Goal: Find specific page/section: Find specific page/section

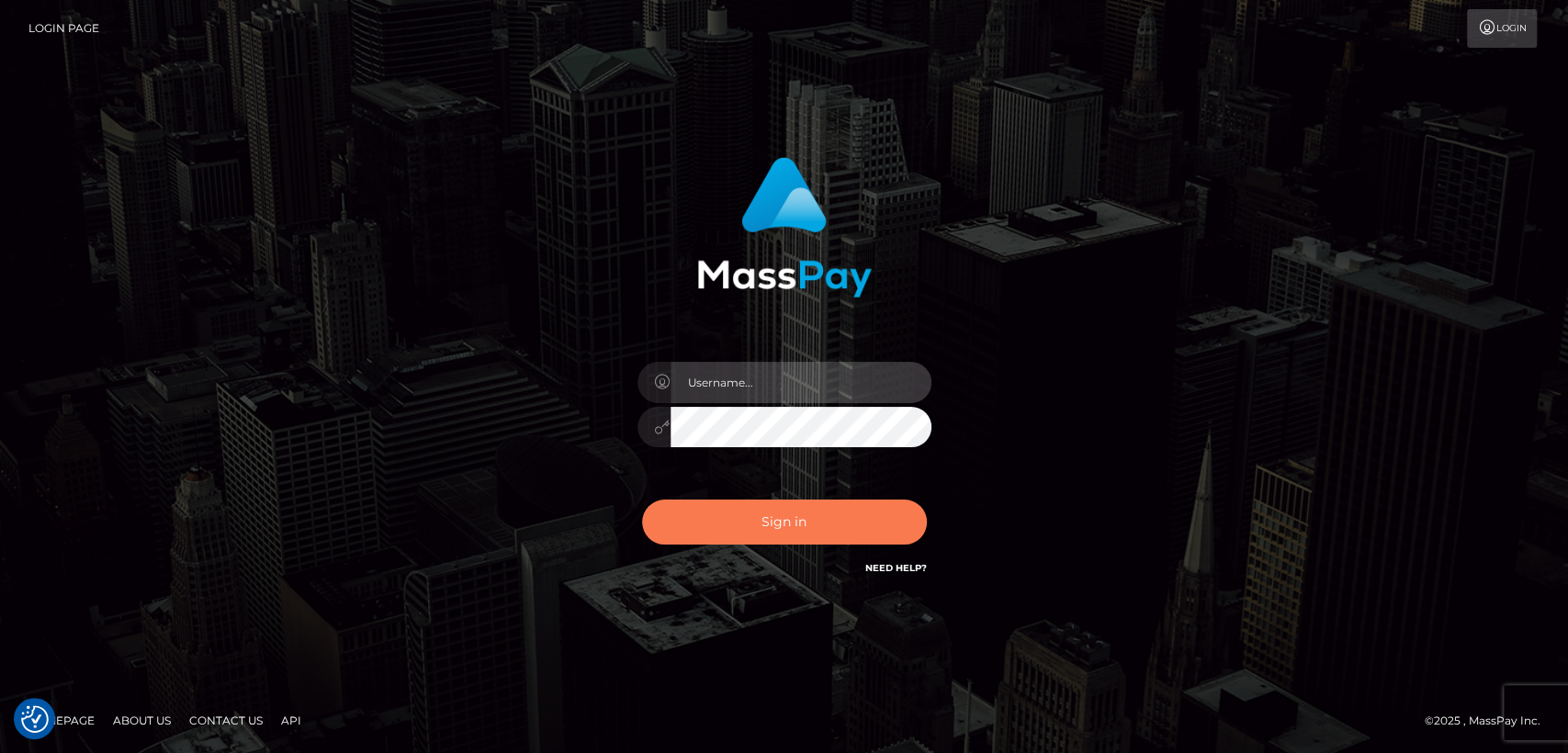
type input "nt.es"
click at [756, 524] on button "Sign in" at bounding box center [784, 522] width 284 height 45
type input "nt.es"
click at [756, 524] on button "Sign in" at bounding box center [784, 522] width 284 height 45
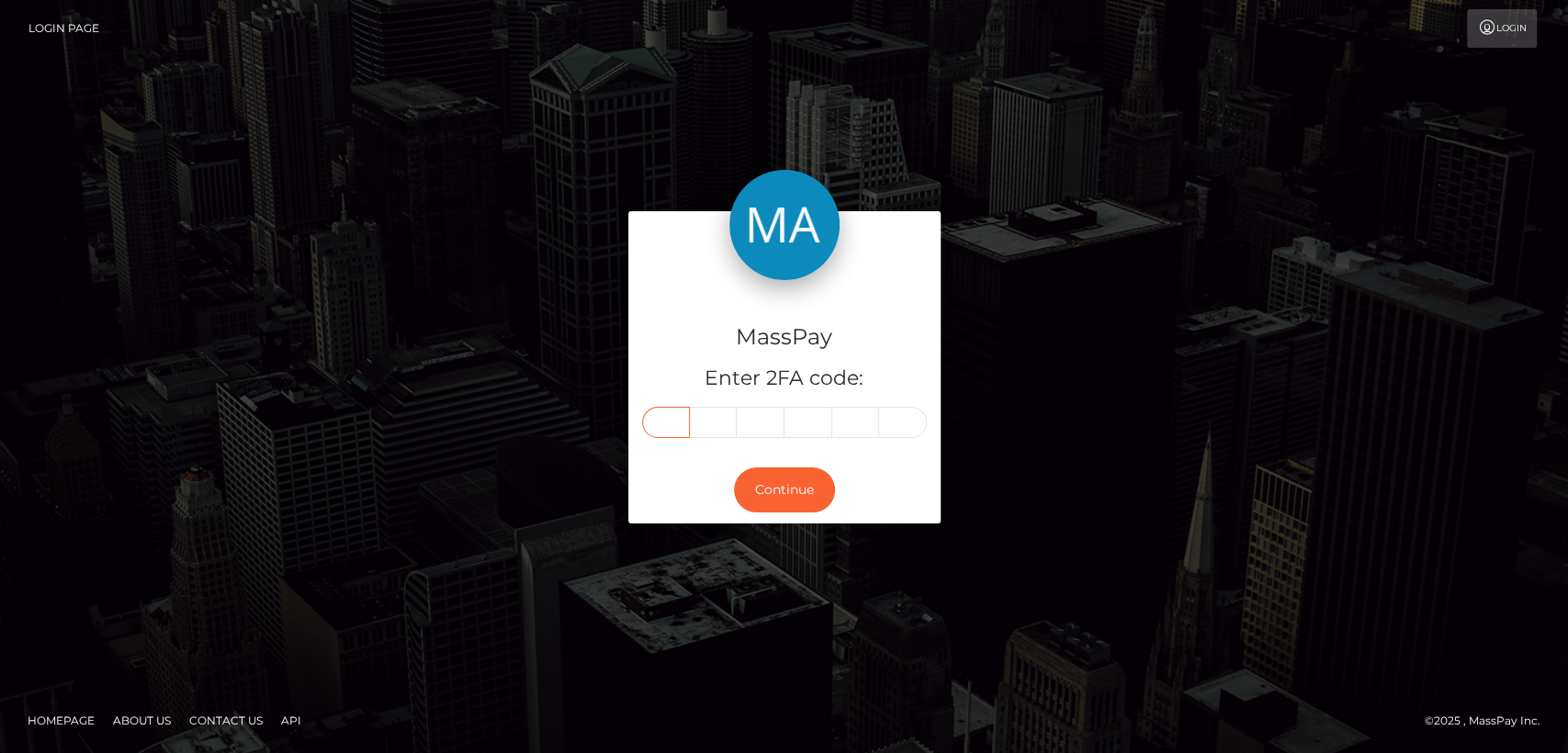
click at [684, 426] on input "text" at bounding box center [666, 422] width 48 height 31
type input "1"
type input "0"
type input "1"
type input "3"
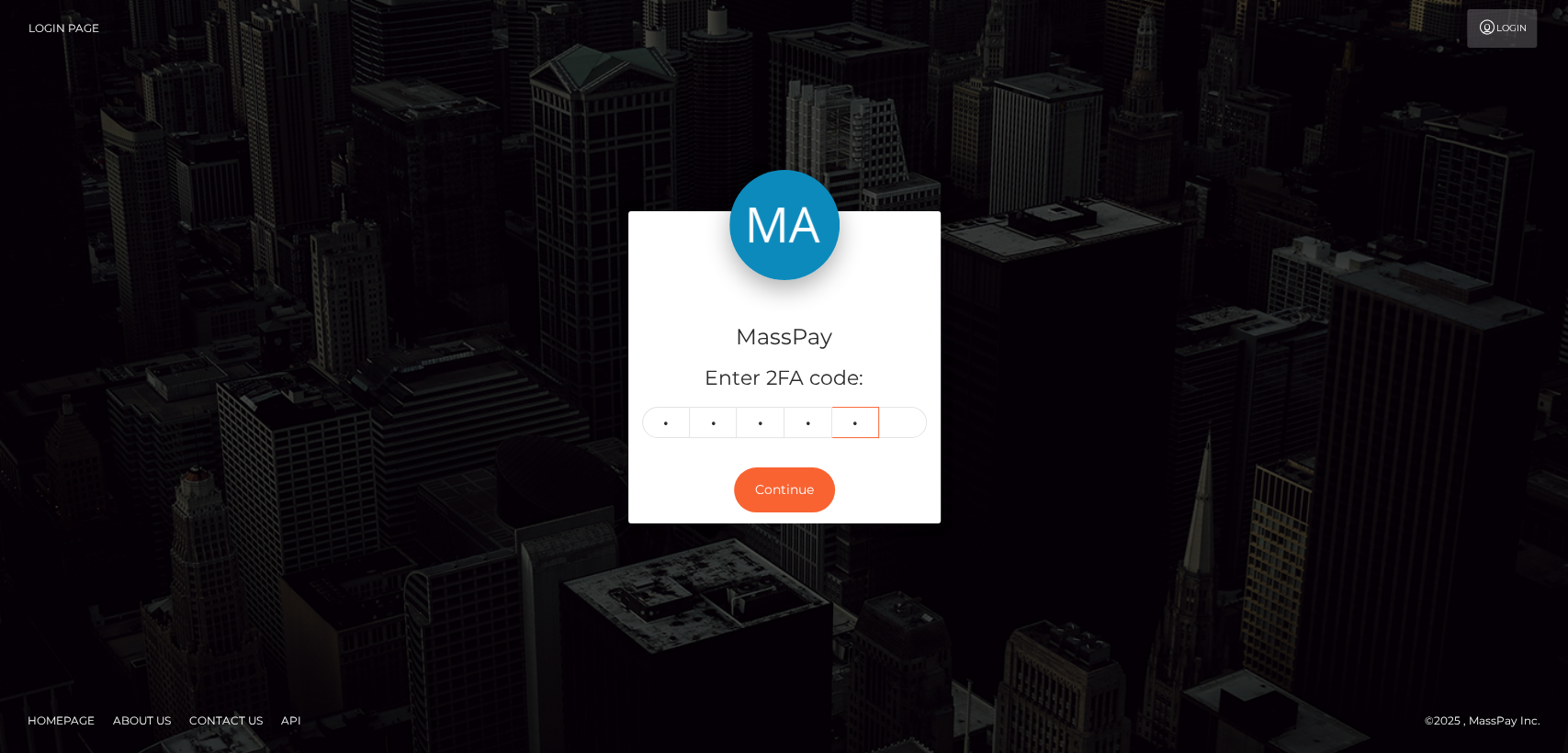
type input "6"
type input "5"
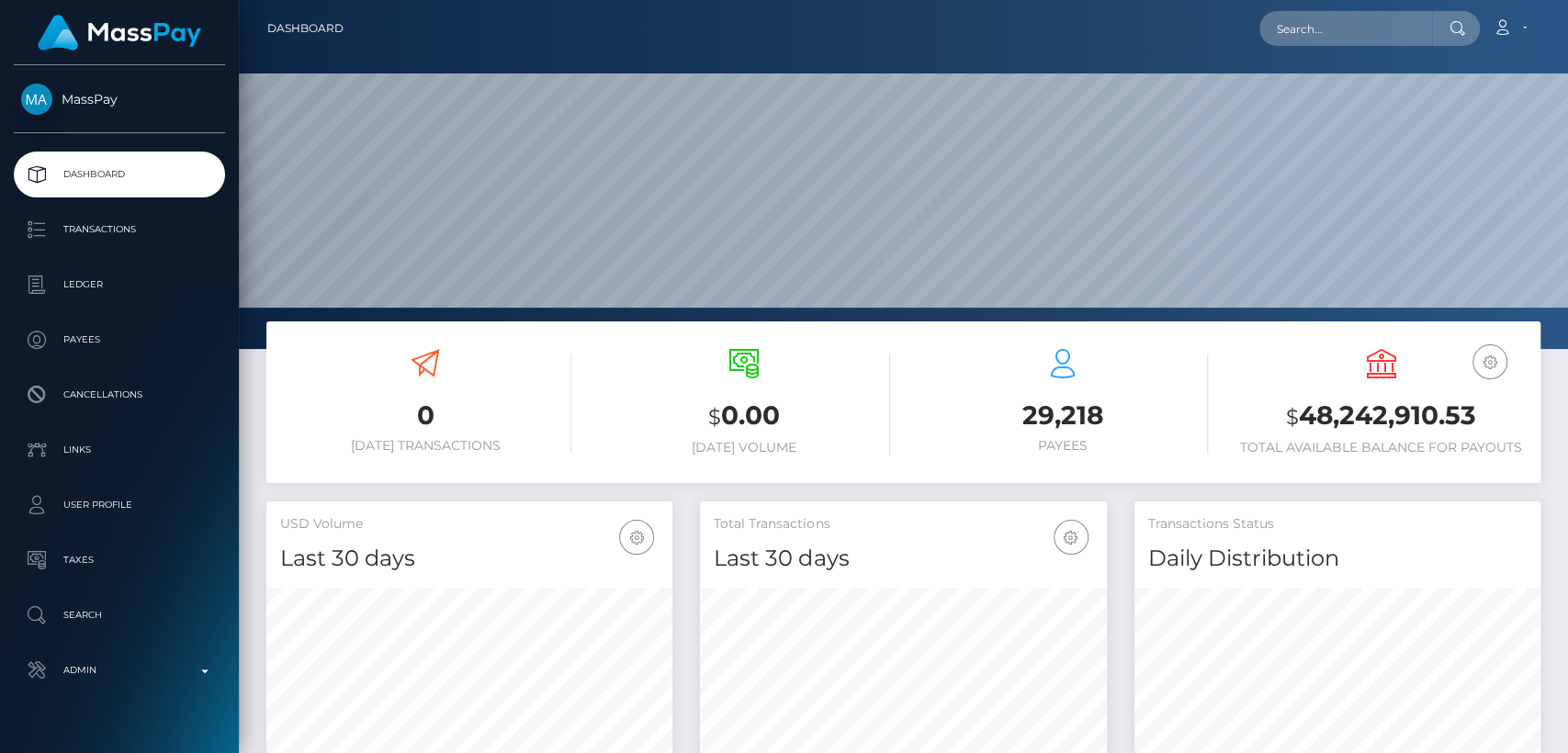
scroll to position [324, 406]
click at [1315, 38] on input "text" at bounding box center [1345, 28] width 173 height 35
paste input "normaforee377@gmail.com"
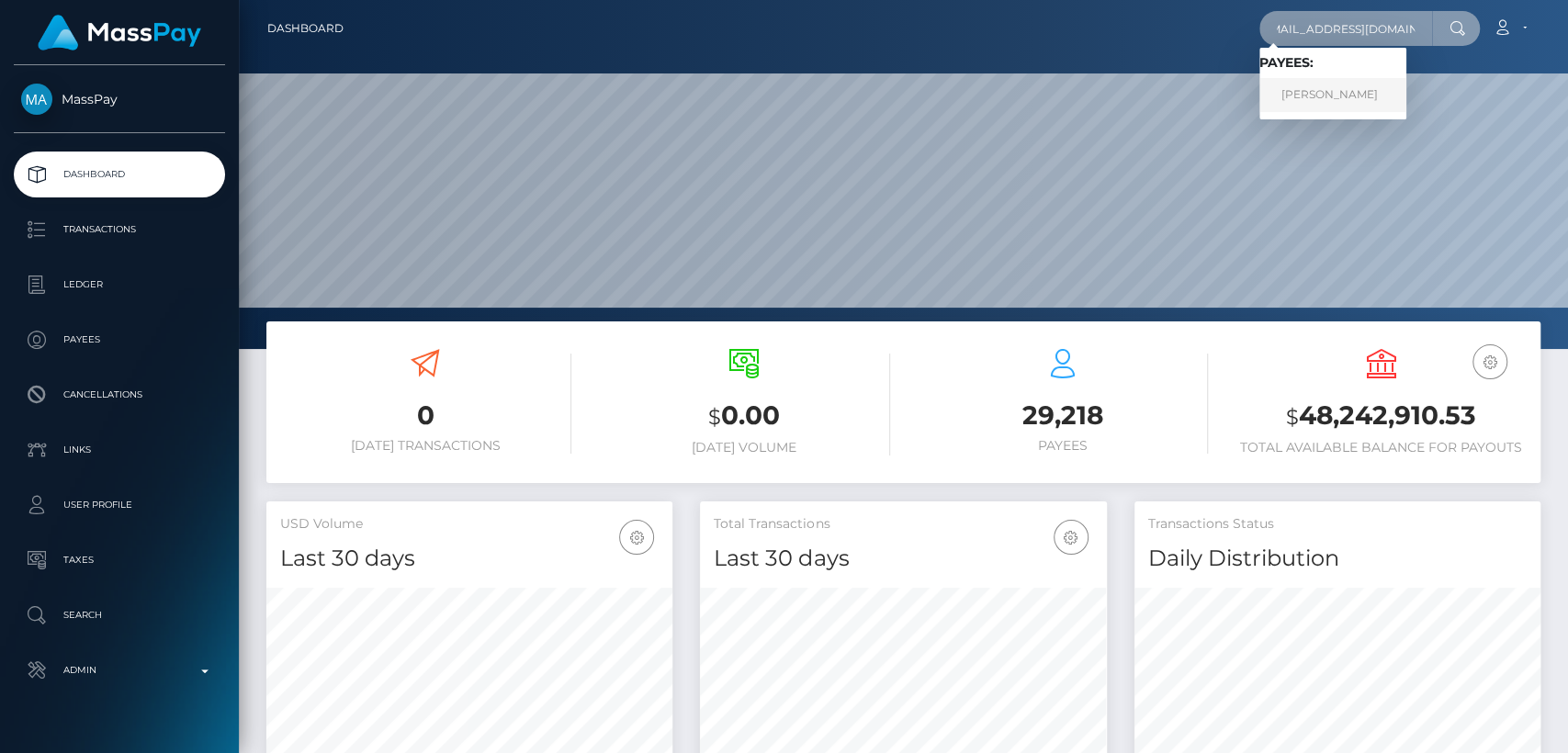
type input "[EMAIL_ADDRESS][DOMAIN_NAME]"
click at [1351, 89] on link "NORMA FOREE" at bounding box center [1332, 95] width 147 height 34
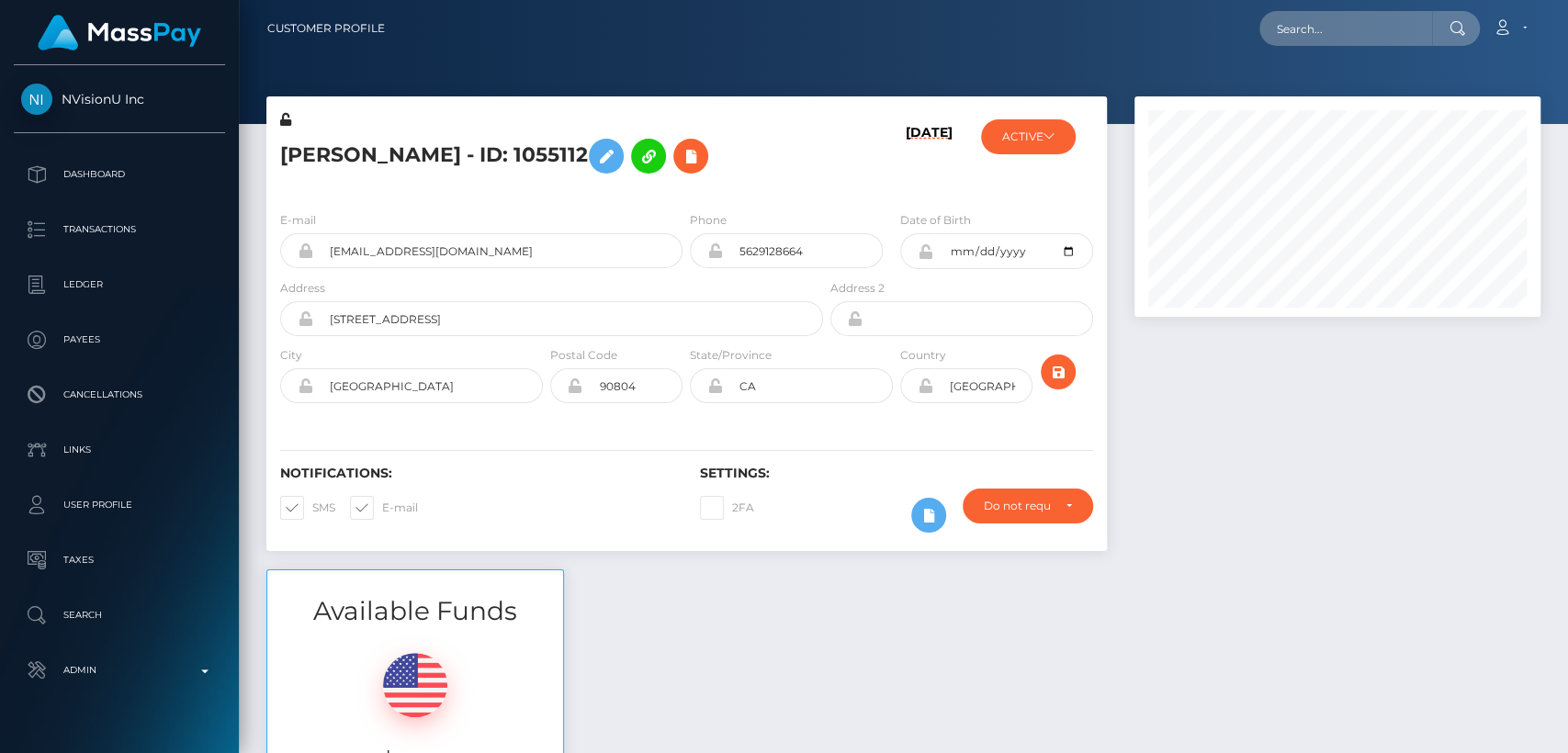
scroll to position [221, 406]
click at [687, 659] on div "Available Funds $0.02 USD Balance" at bounding box center [903, 705] width 1301 height 270
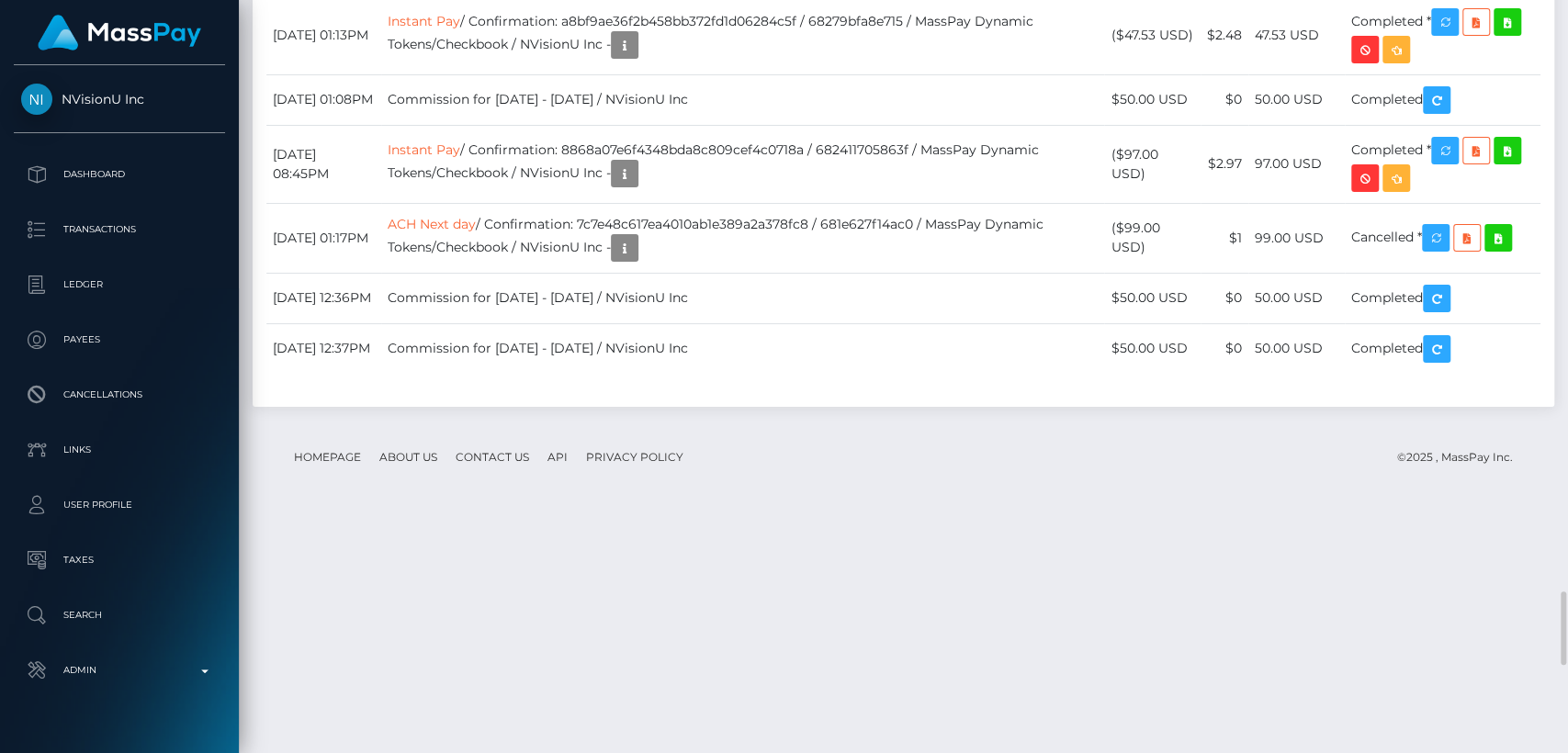
scroll to position [6008, 0]
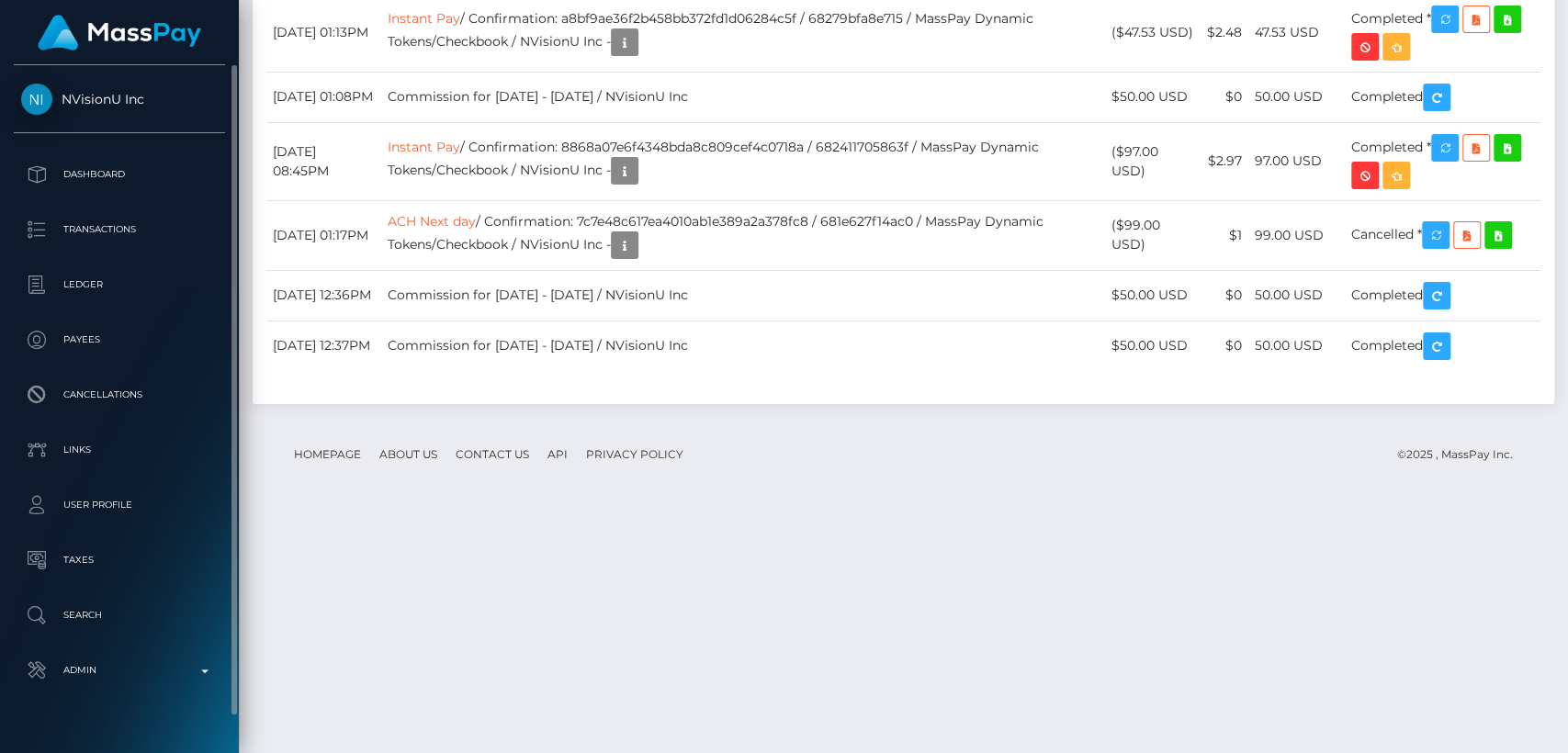
drag, startPoint x: 64, startPoint y: 83, endPoint x: 154, endPoint y: 95, distance: 90.8
click at [154, 95] on div "NVisionU Inc Dashboard Transactions Ledger Payees Cancellations Links Taxes" at bounding box center [119, 407] width 238 height 684
copy span "NVisionU Inc"
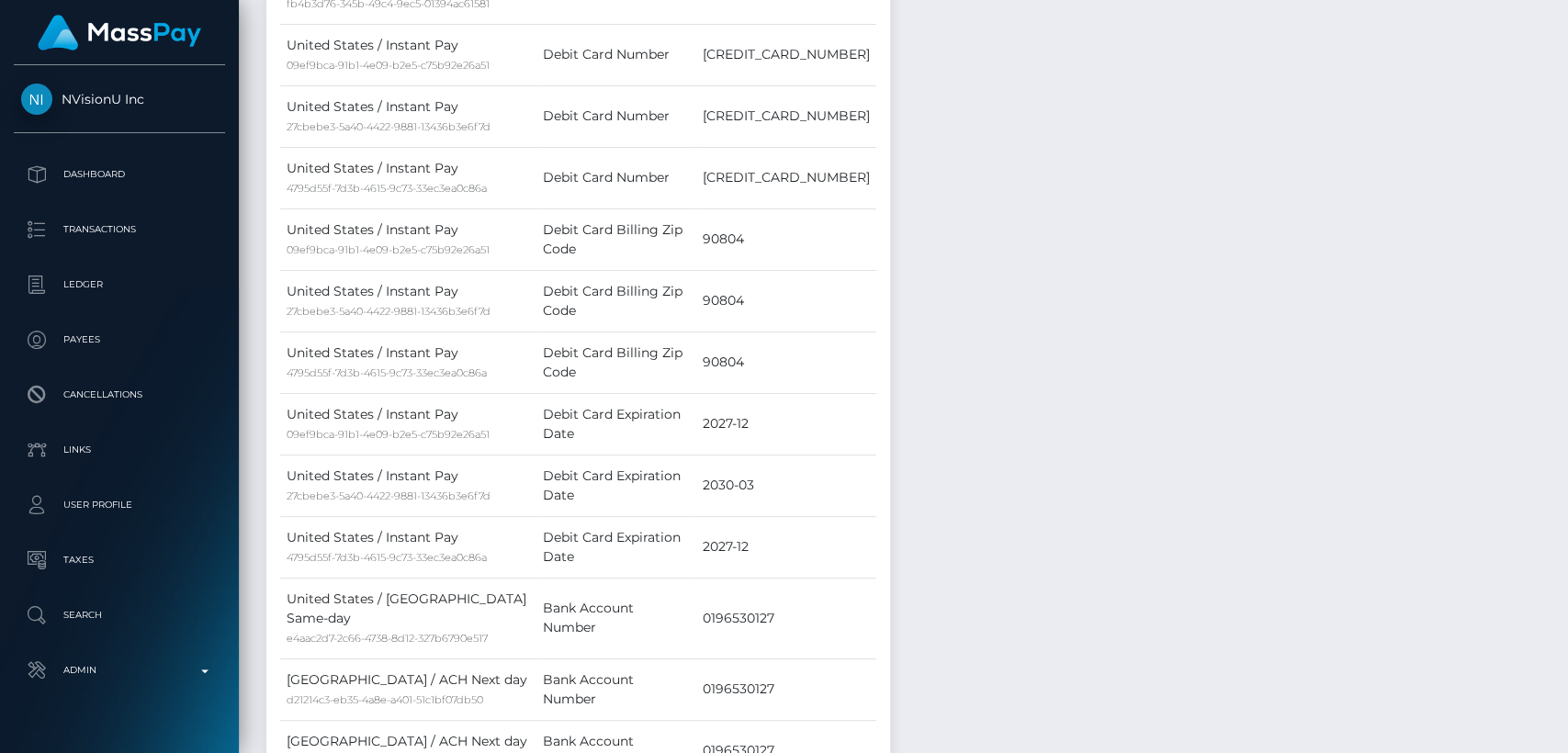
scroll to position [0, 0]
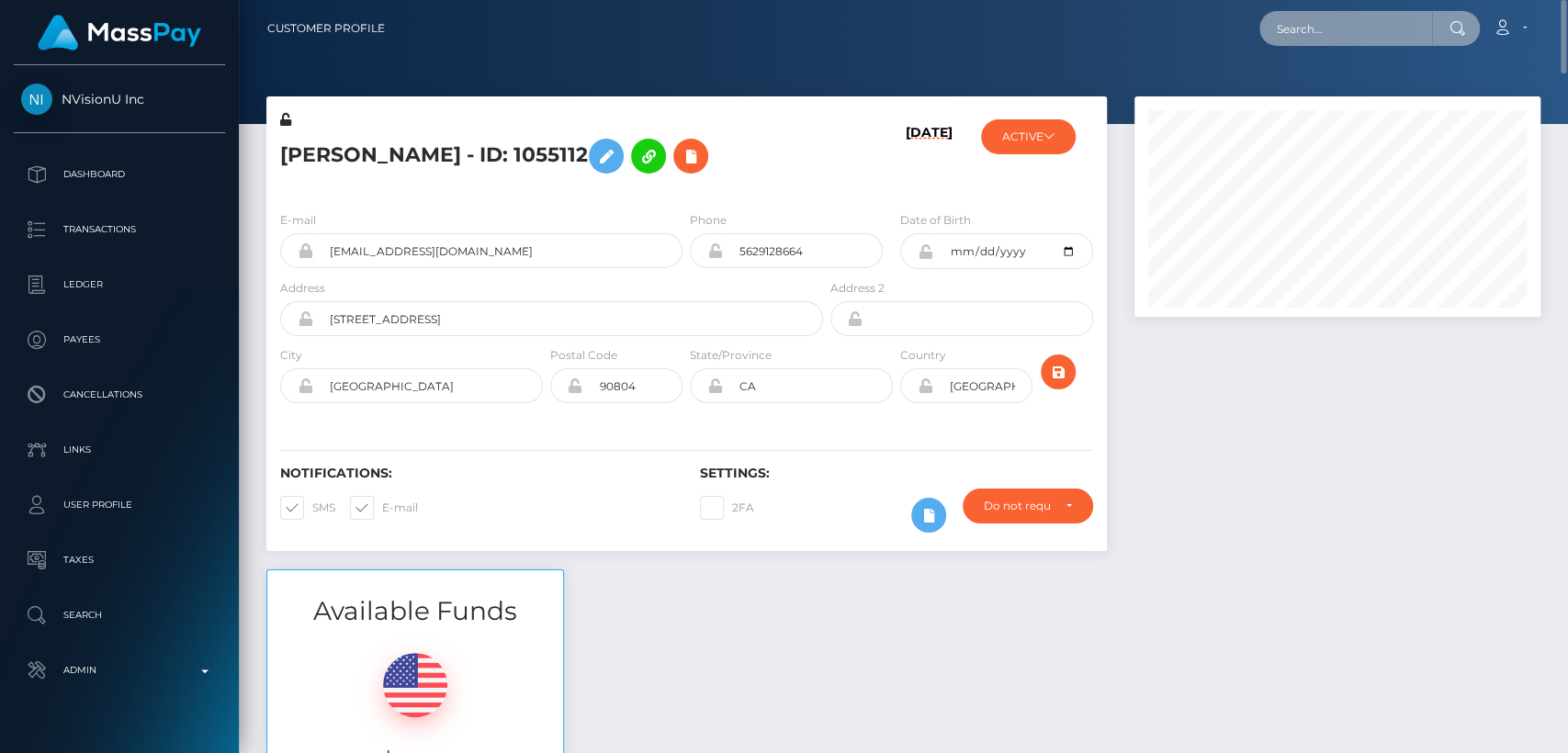
click at [1413, 12] on input "text" at bounding box center [1345, 28] width 173 height 35
paste input "[EMAIL_ADDRESS][DOMAIN_NAME]"
click at [1413, 12] on input "goreuni66@gmail.com" at bounding box center [1345, 28] width 173 height 35
type input "goreuni66@gmail.com"
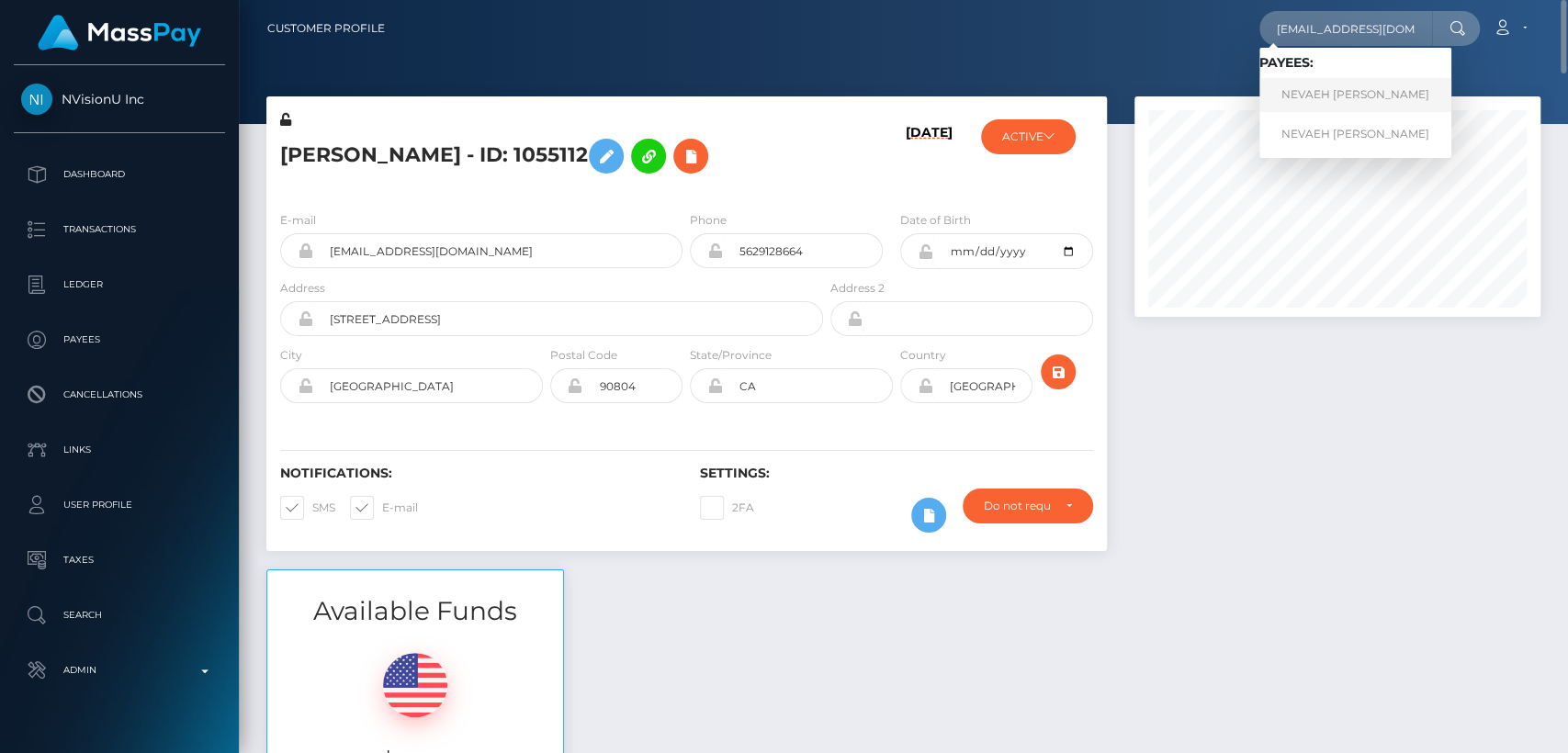
click at [1384, 85] on link "NEVAEH RAYNE KRISTINA SHERIDAN" at bounding box center [1355, 95] width 192 height 34
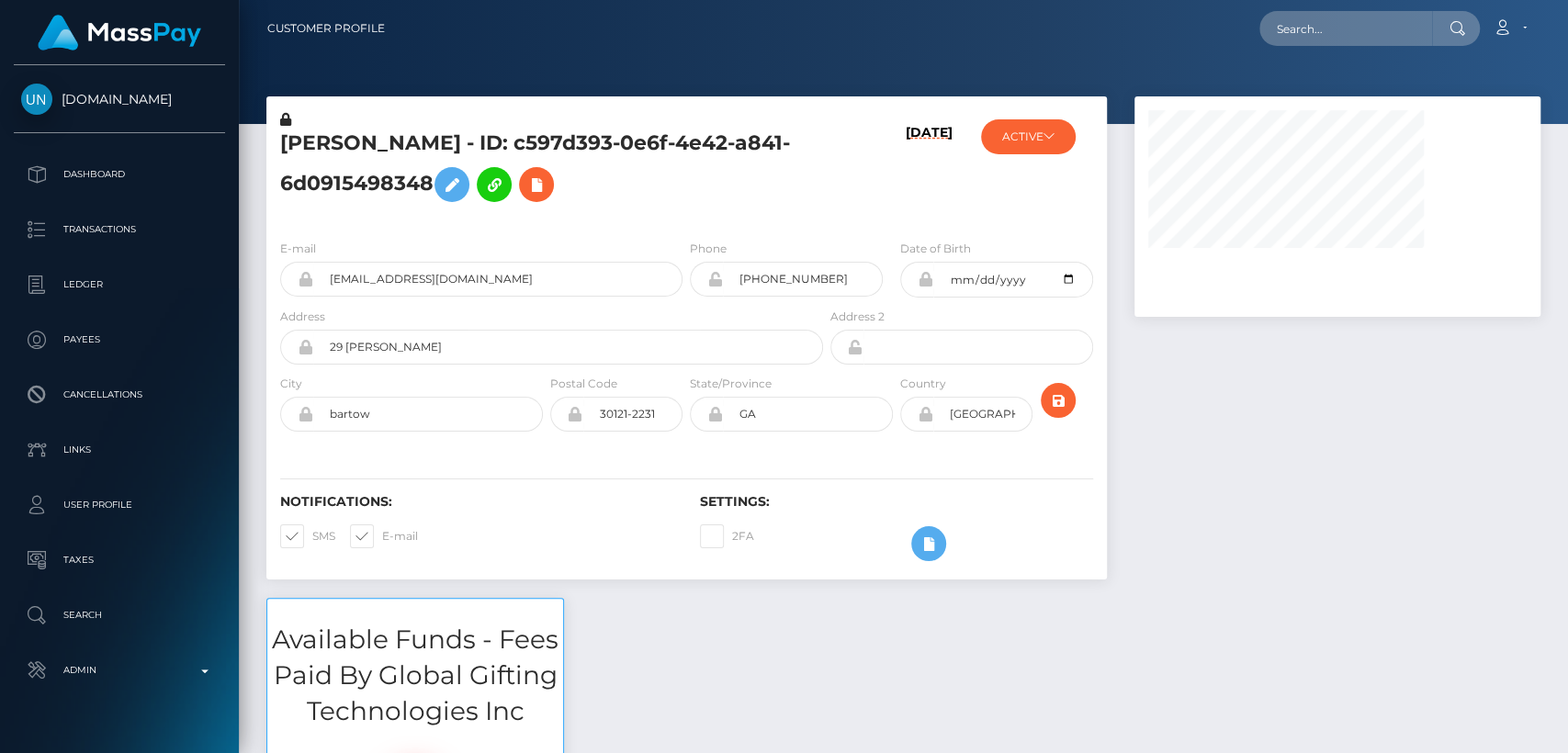
click at [346, 148] on h5 "NEVAEH RAYNE KRISTINA SHERIDAN - ID: c597d393-0e6f-4e42-a841-6d0915498348" at bounding box center [546, 170] width 532 height 82
copy h5 "NEVAEH"
click at [8, 31] on div at bounding box center [119, 32] width 238 height 65
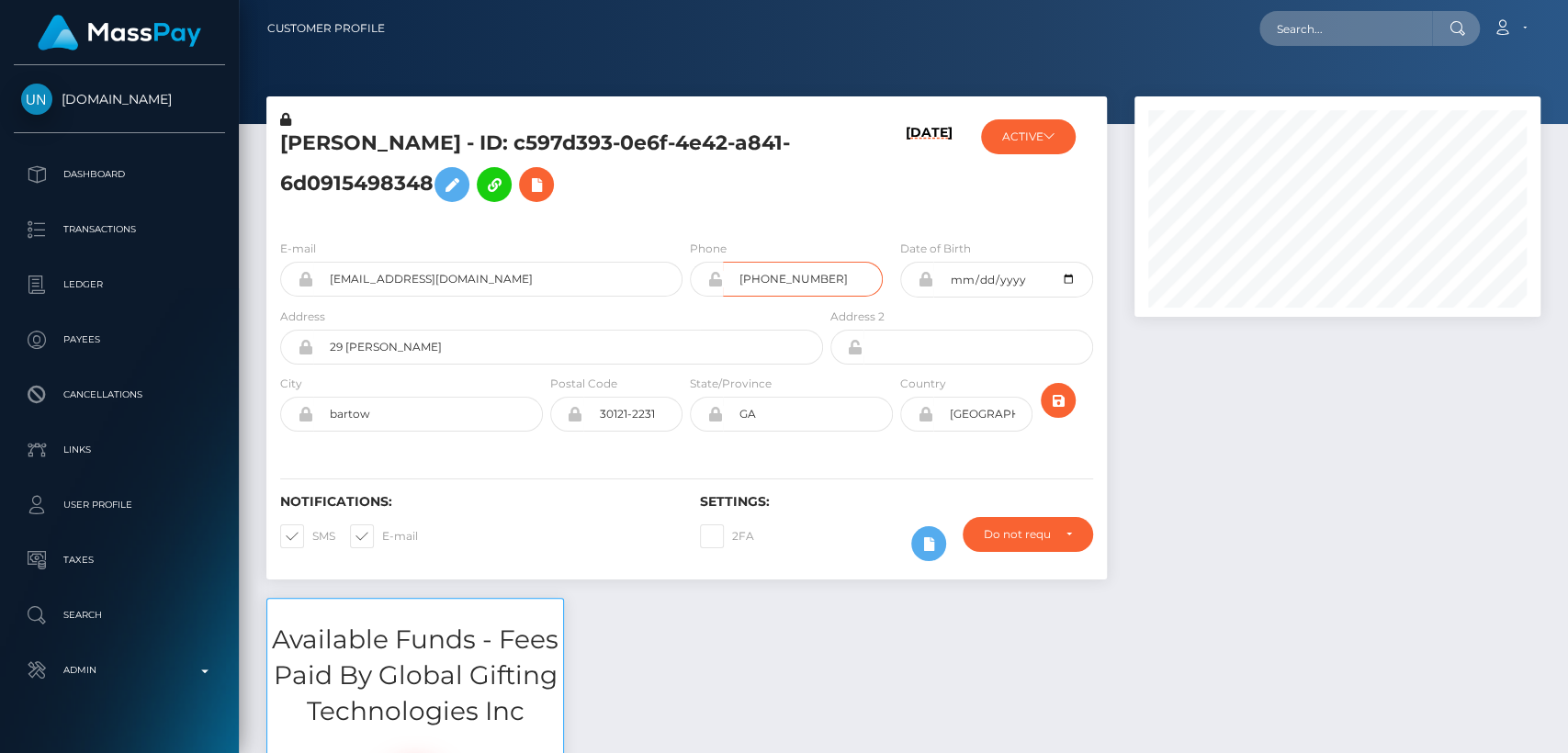
click at [787, 297] on input "+16788378767" at bounding box center [803, 279] width 160 height 35
drag, startPoint x: 787, startPoint y: 337, endPoint x: 750, endPoint y: 324, distance: 39.2
click at [750, 297] on input "+16788378767" at bounding box center [803, 279] width 160 height 35
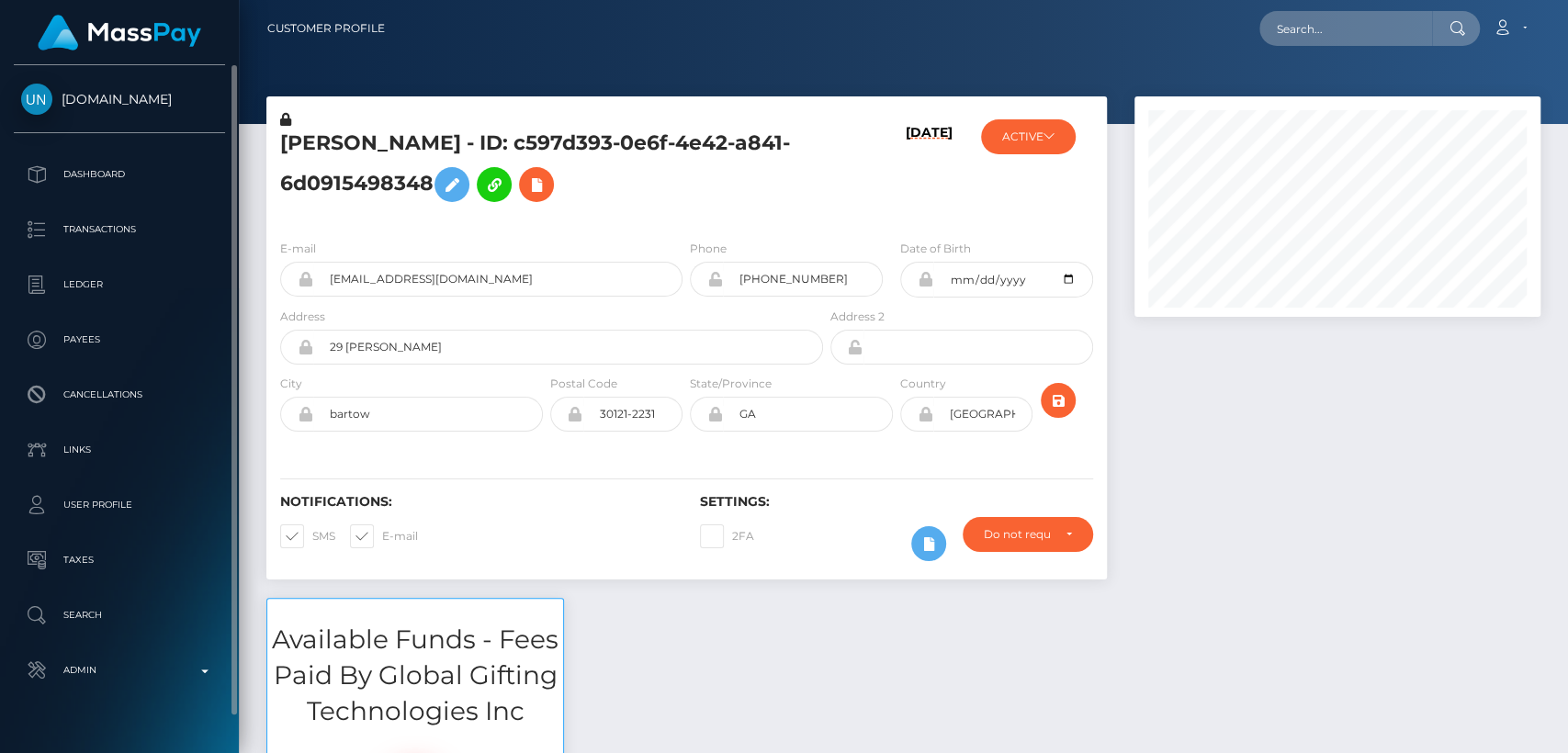
drag, startPoint x: 57, startPoint y: 80, endPoint x: 155, endPoint y: 95, distance: 99.1
click at [155, 95] on div "Unlockt.me Dashboard Transactions Ledger Payees Cancellations Links Taxes" at bounding box center [119, 407] width 238 height 684
copy span "Unlockt.me"
click at [632, 571] on div "Notifications: SMS E-mail" at bounding box center [476, 531] width 420 height 76
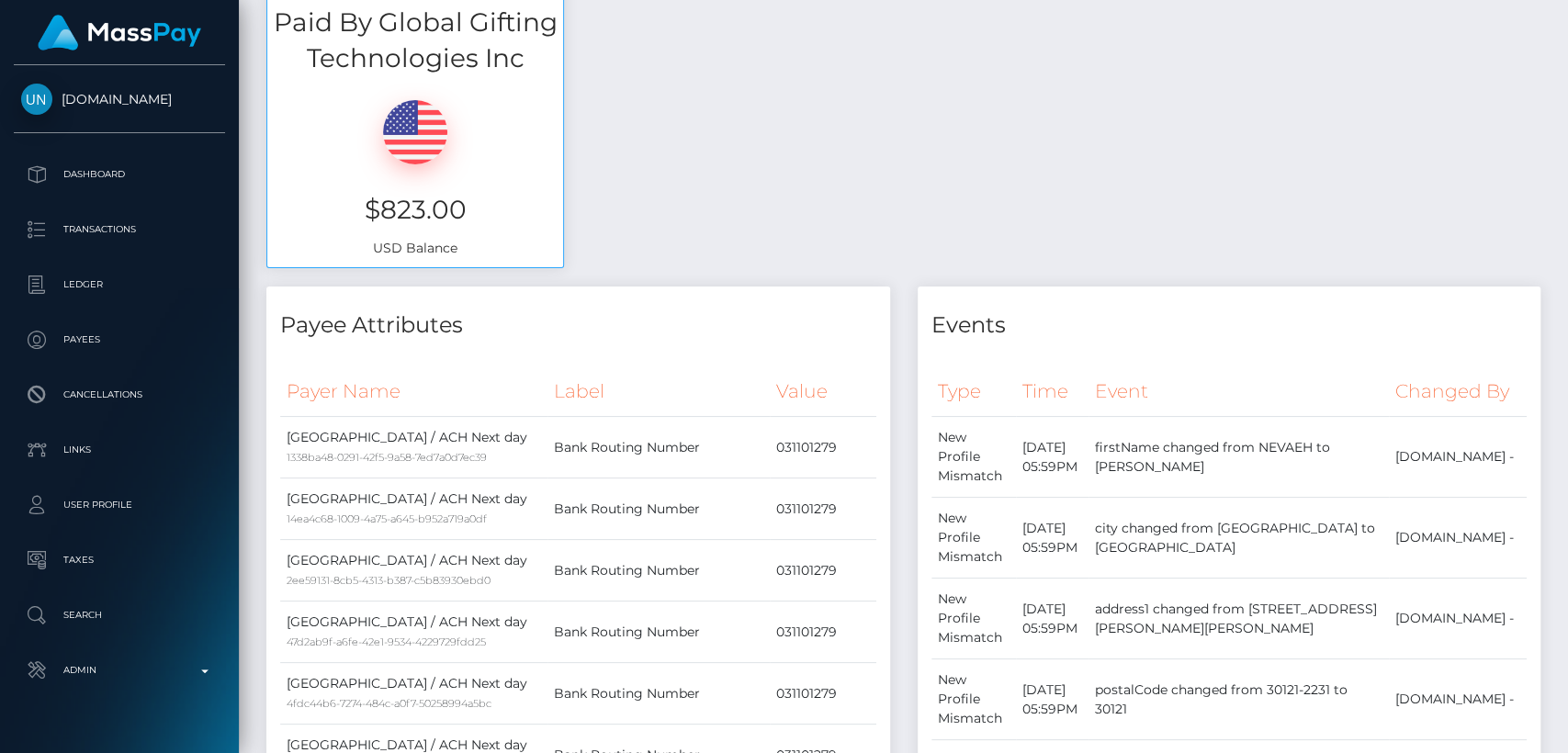
scroll to position [0, 0]
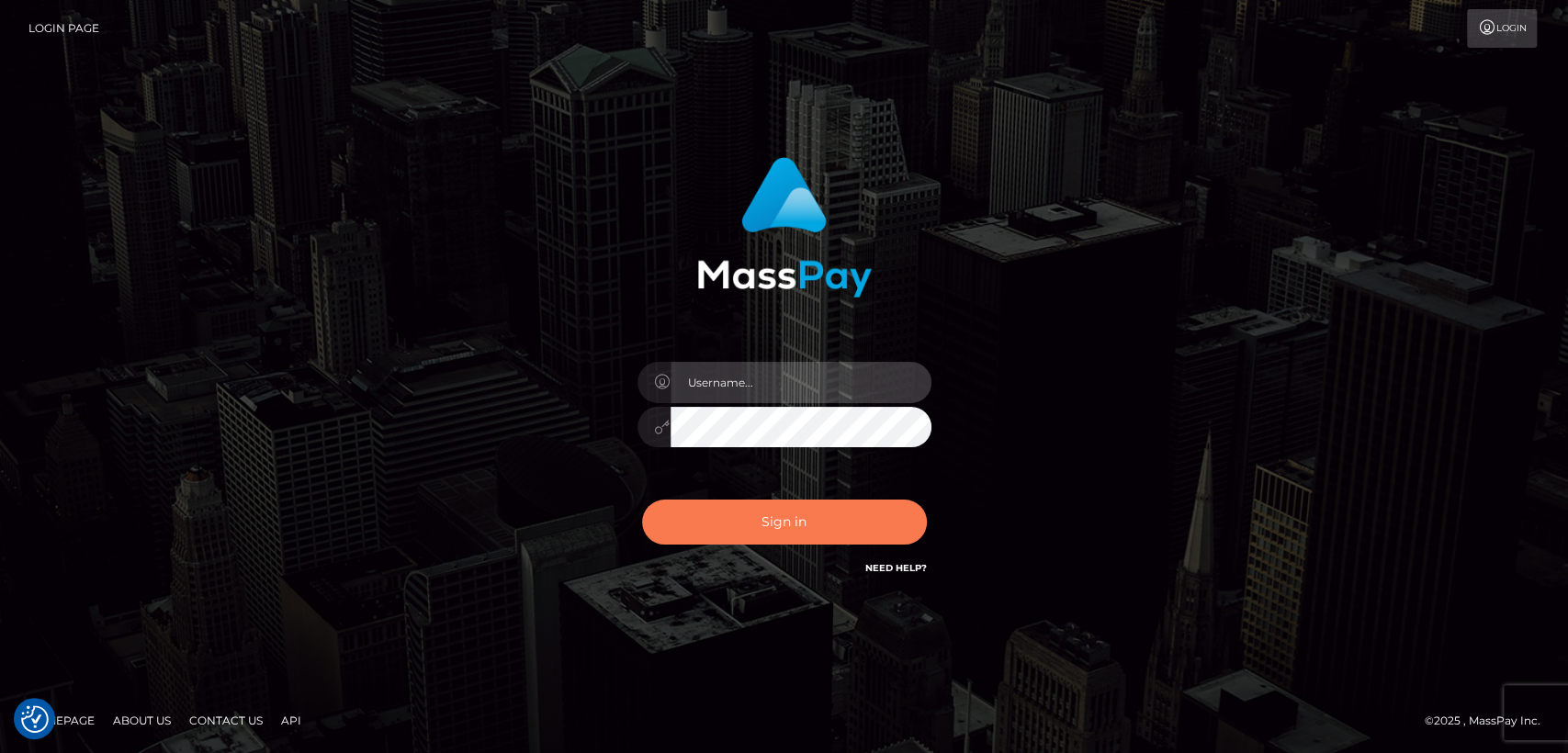
type input "[DOMAIN_NAME]"
click at [686, 520] on button "Sign in" at bounding box center [784, 522] width 284 height 45
type input "nt.es"
click at [765, 523] on button "Sign in" at bounding box center [784, 522] width 284 height 45
type input "nt.es"
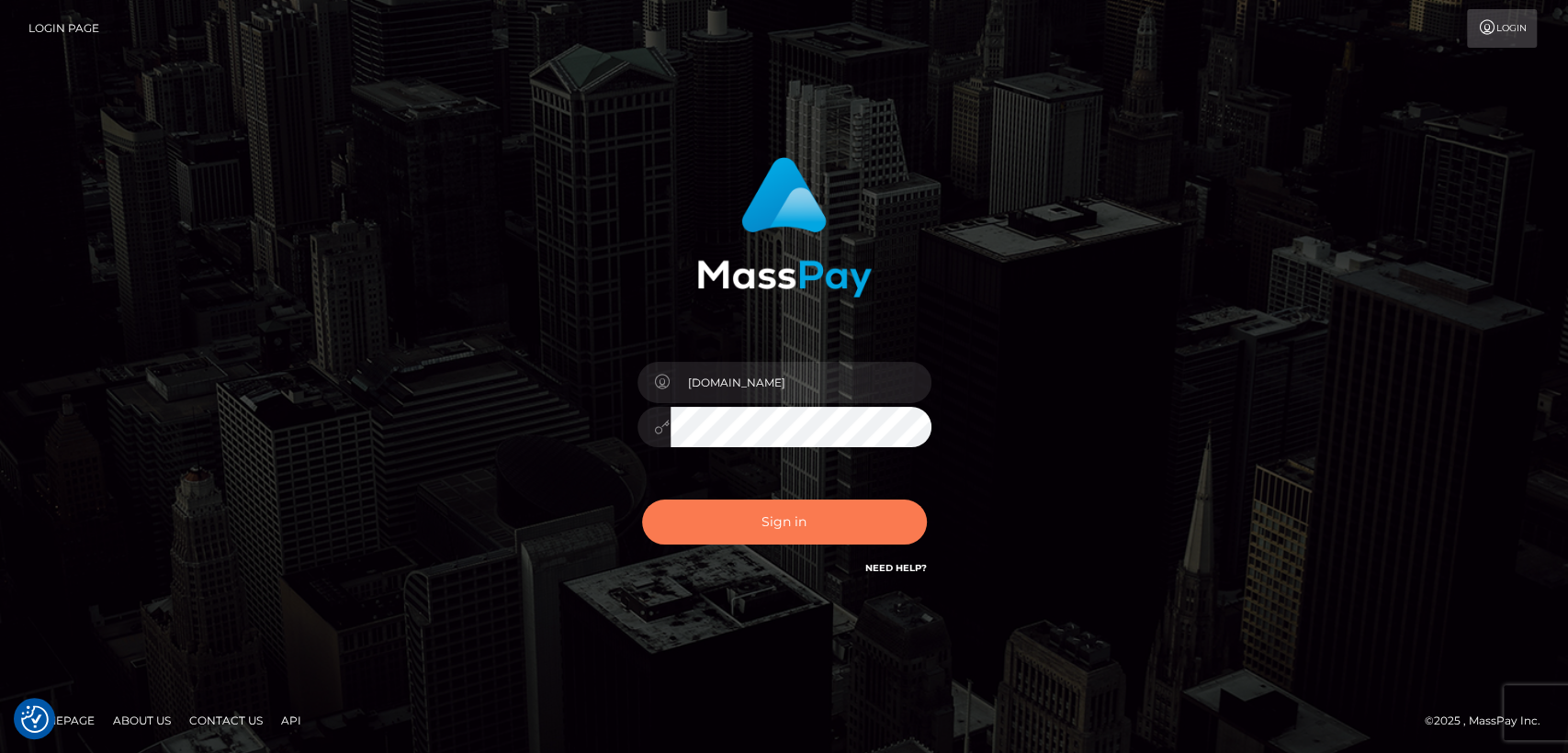
click at [801, 520] on button "Sign in" at bounding box center [784, 522] width 284 height 45
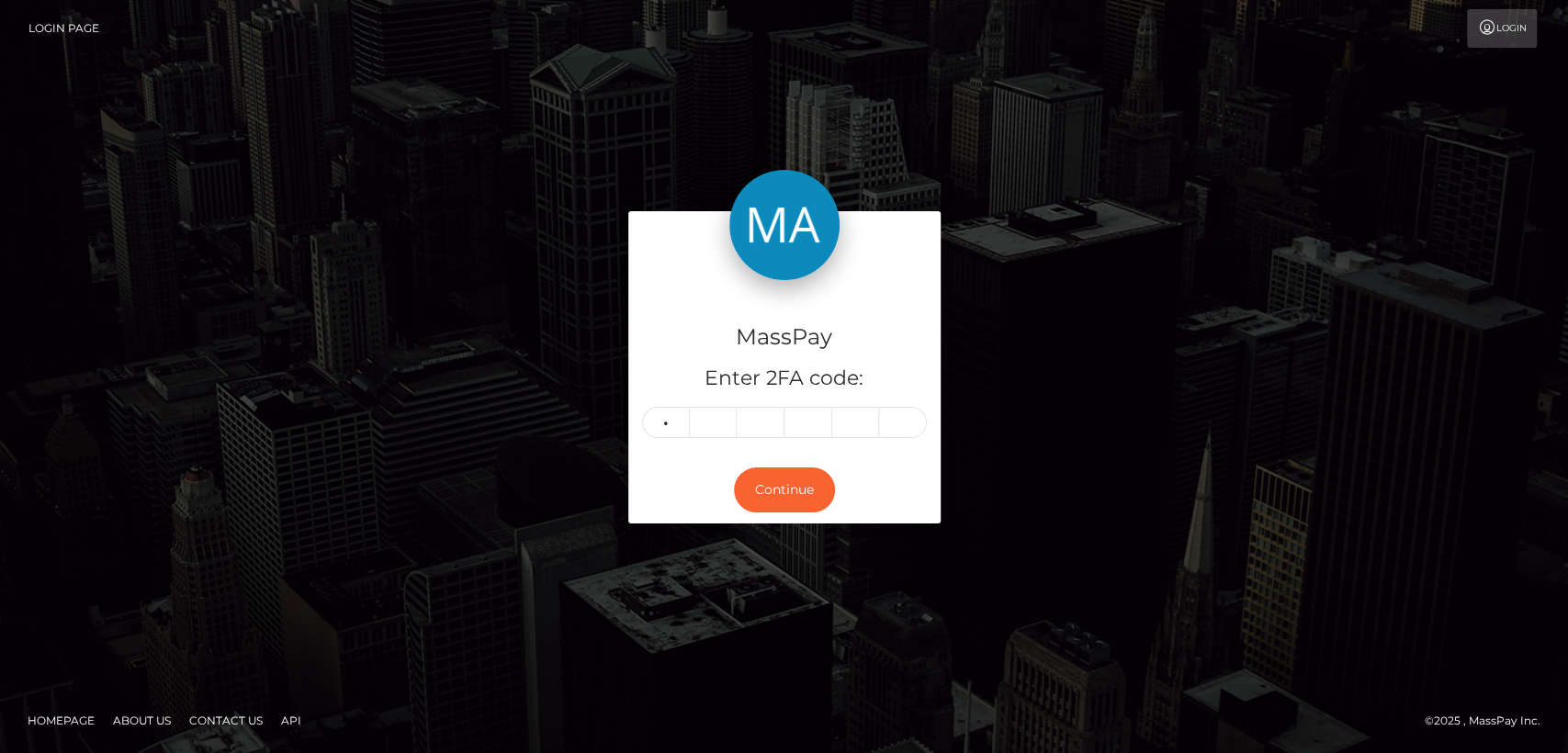
type input "2"
type input "1"
type input "0"
type input "6"
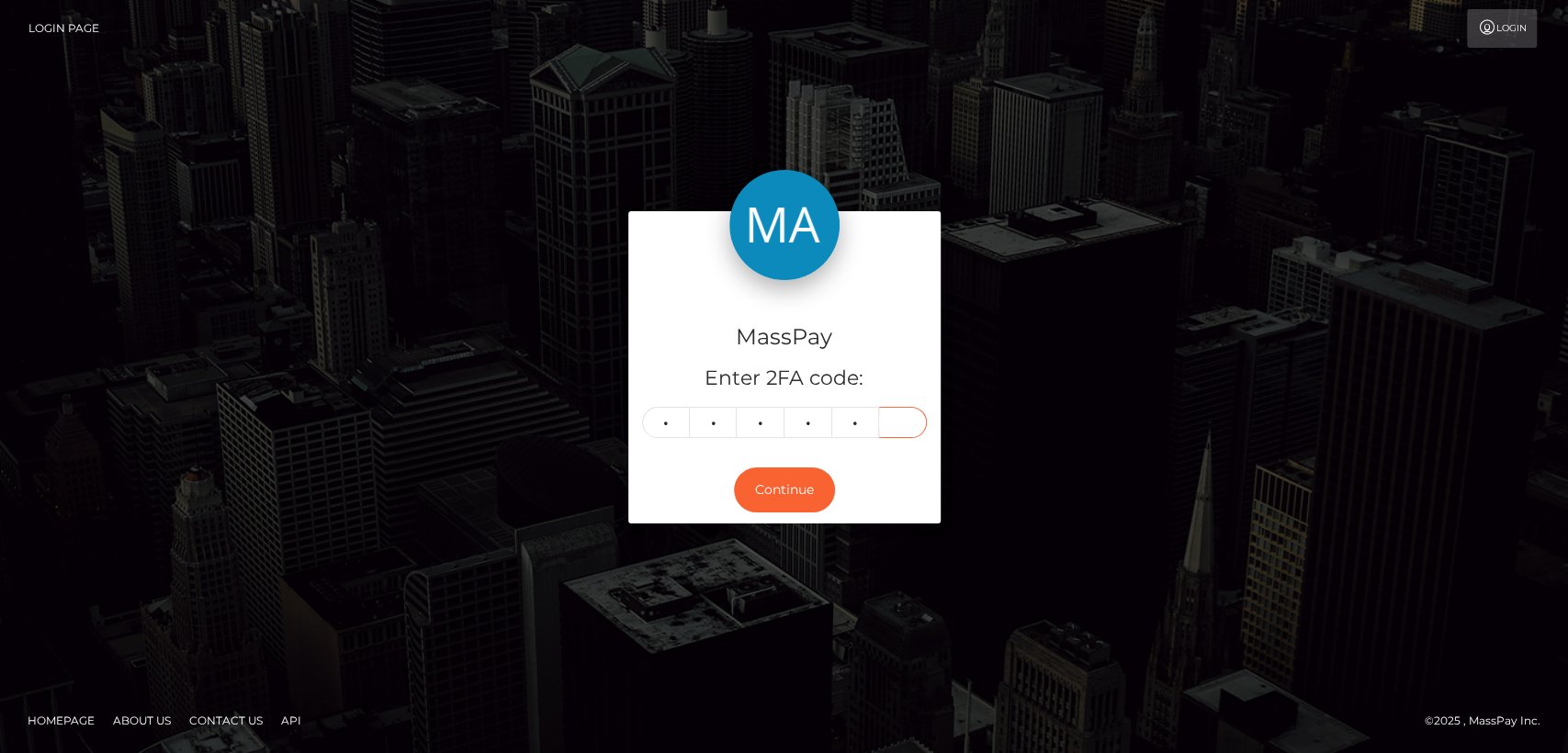
type input "4"
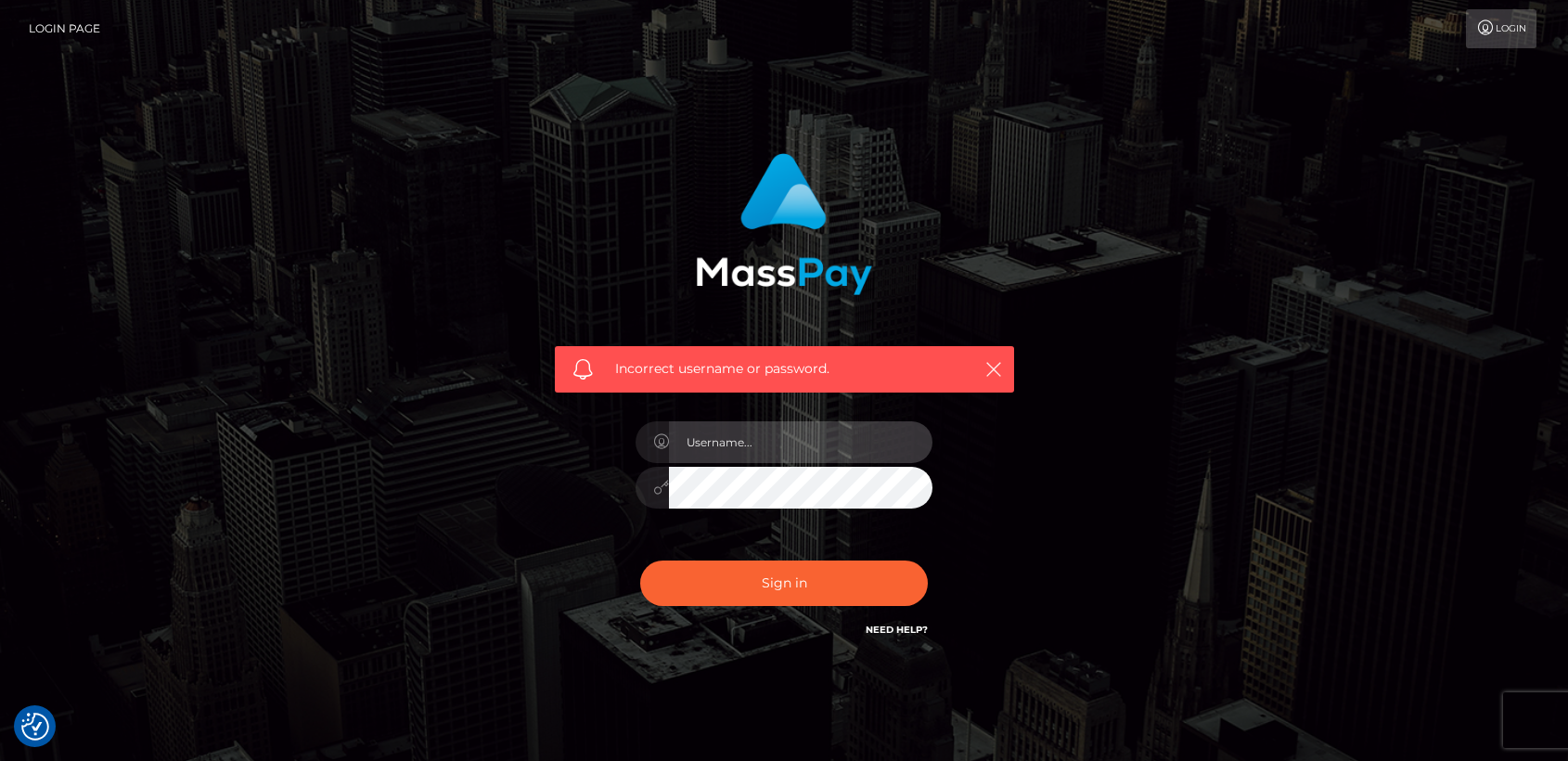
type input "[DOMAIN_NAME]"
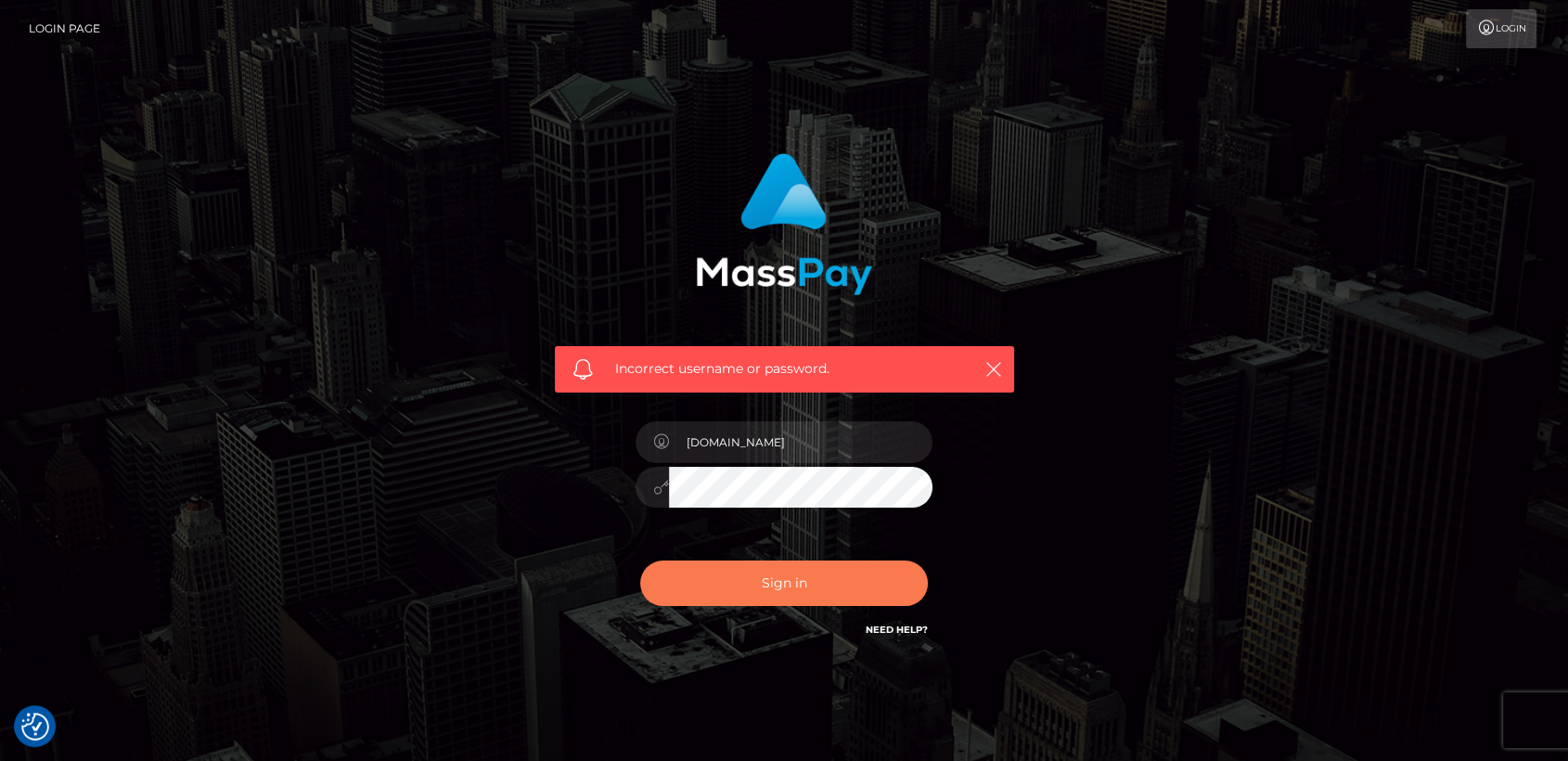
click at [791, 571] on button "Sign in" at bounding box center [784, 584] width 287 height 46
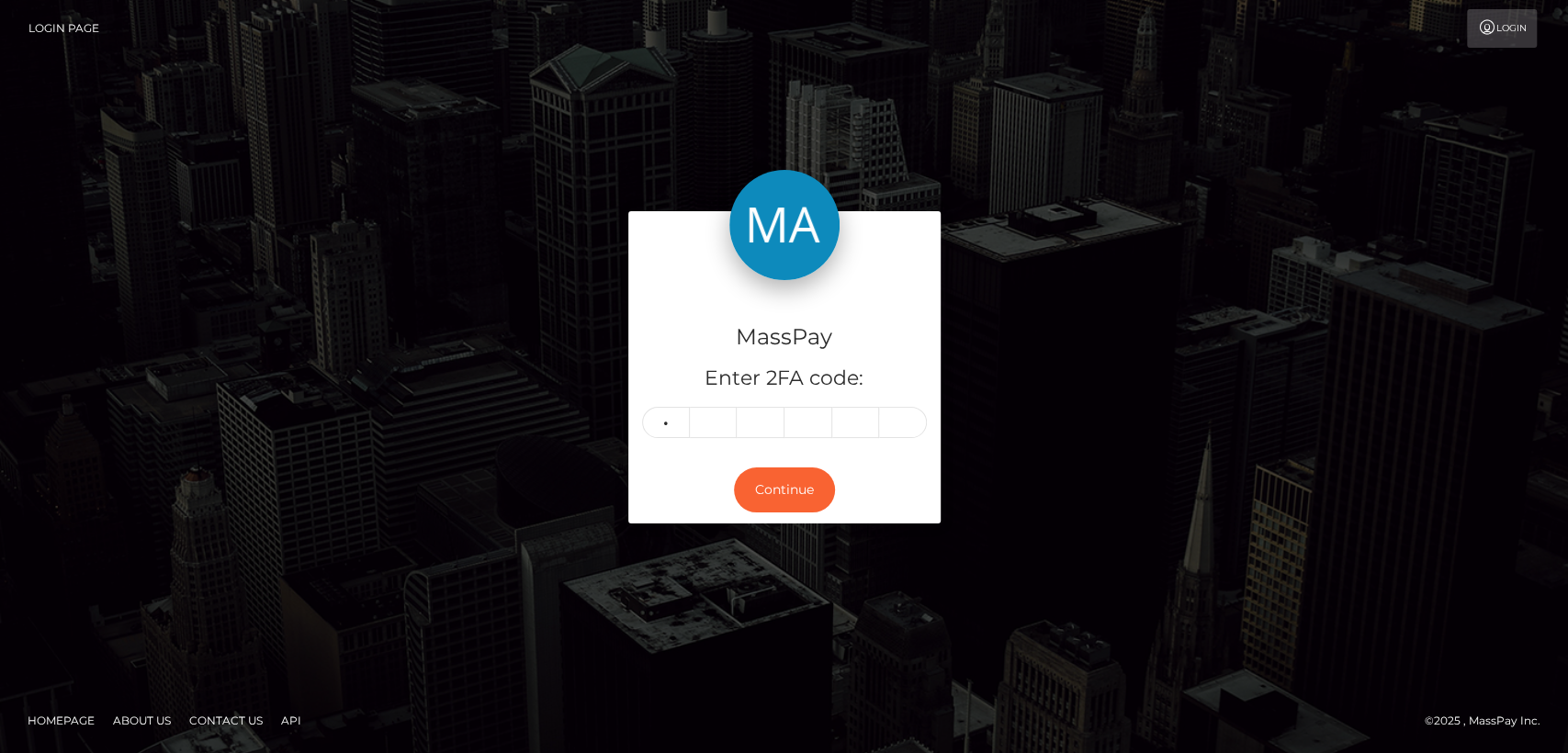
type input "3"
type input "1"
type input "0"
type input "3"
type input "9"
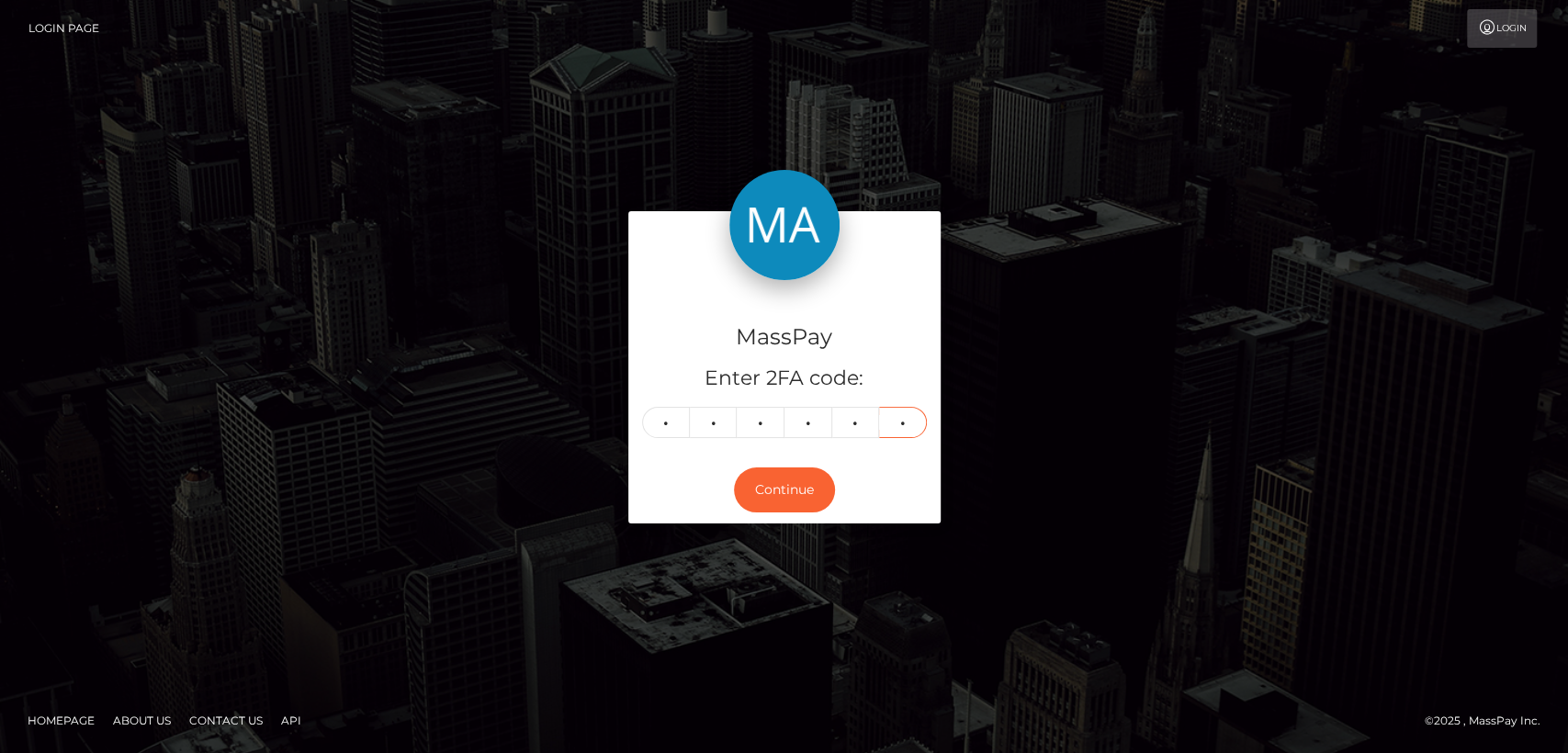
type input "2"
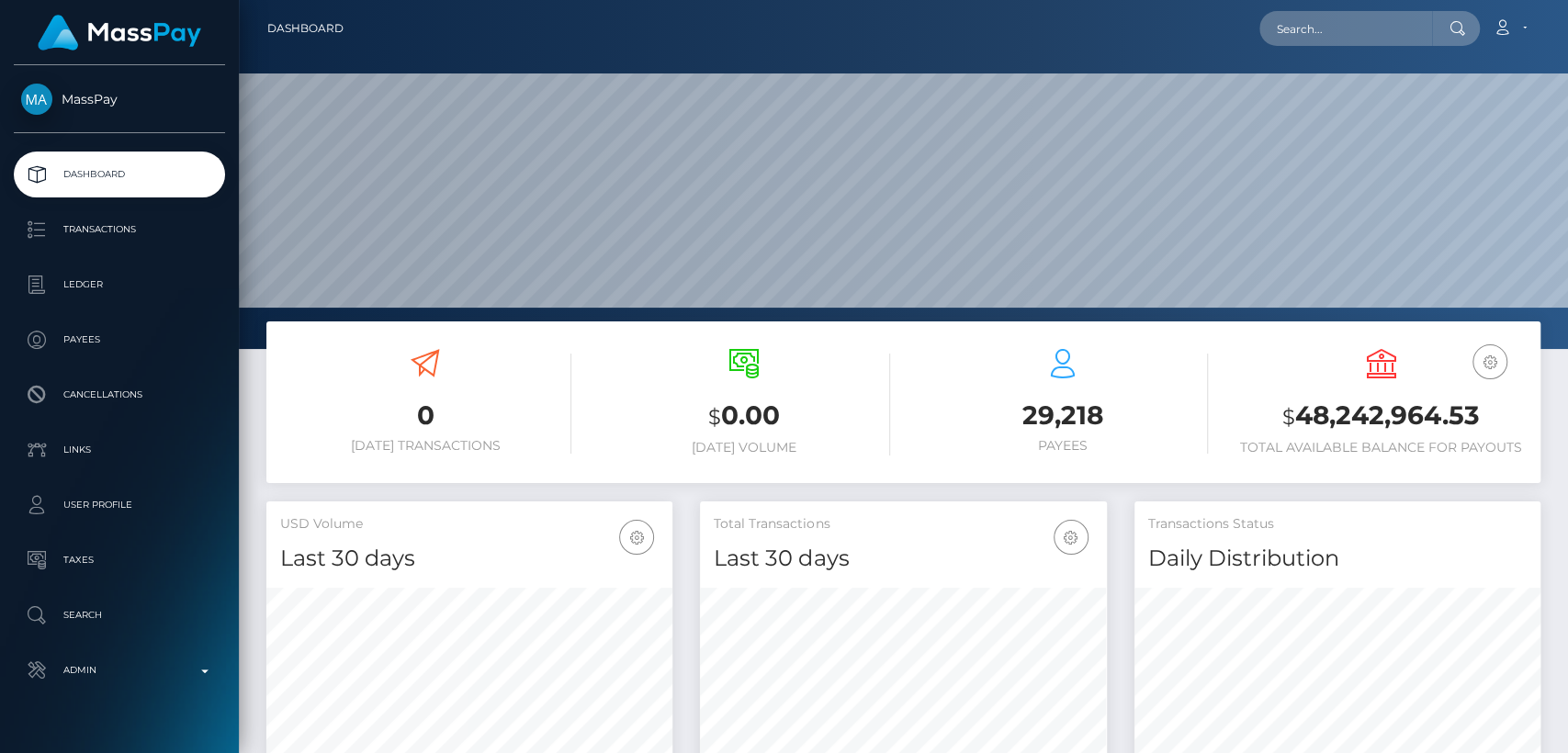
scroll to position [324, 406]
click at [1381, 23] on input "text" at bounding box center [1345, 28] width 173 height 35
paste input "kaliawkk@gmail.com"
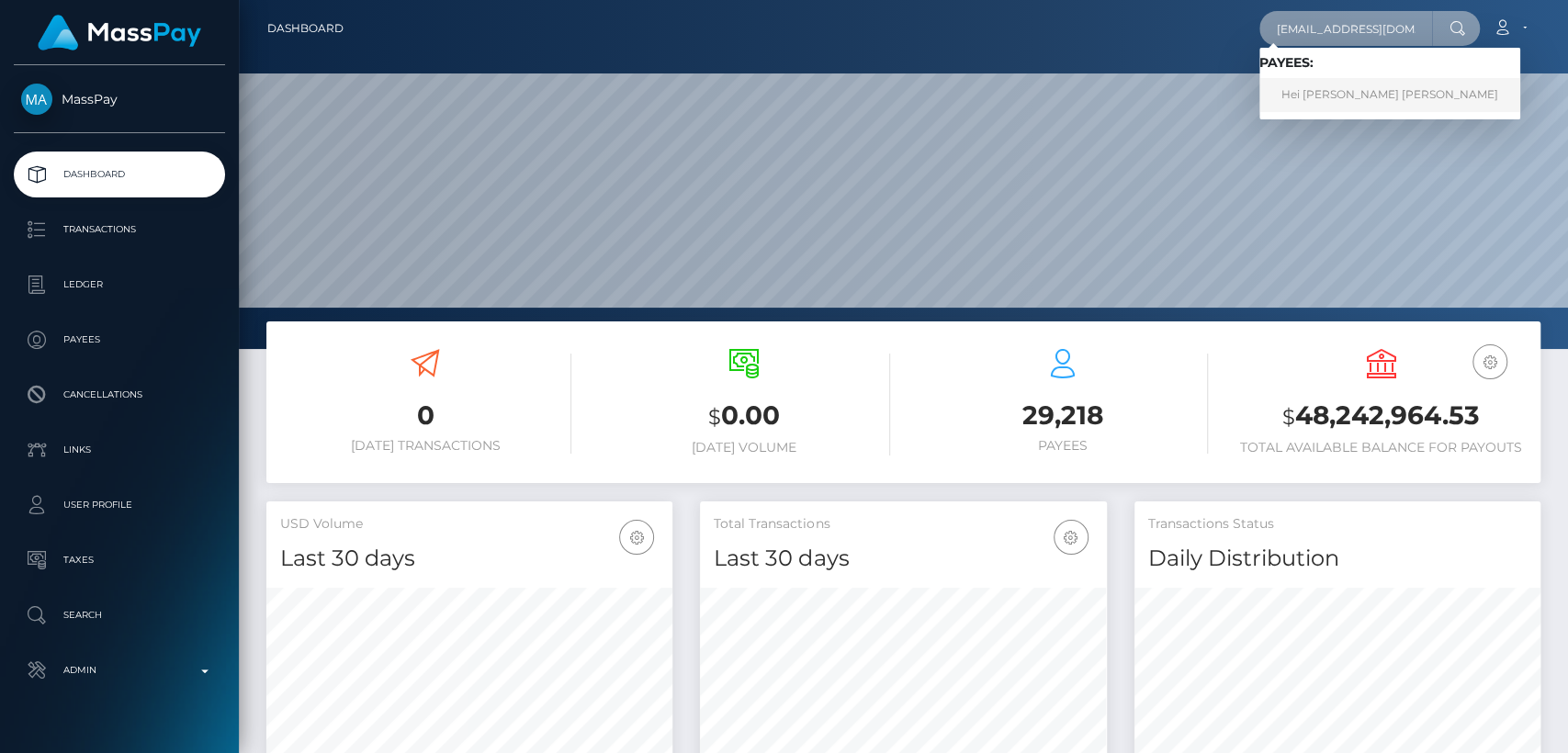
type input "kaliawkk@gmail.com"
click at [1360, 94] on link "Hei Wai Kalia Wong" at bounding box center [1390, 95] width 261 height 34
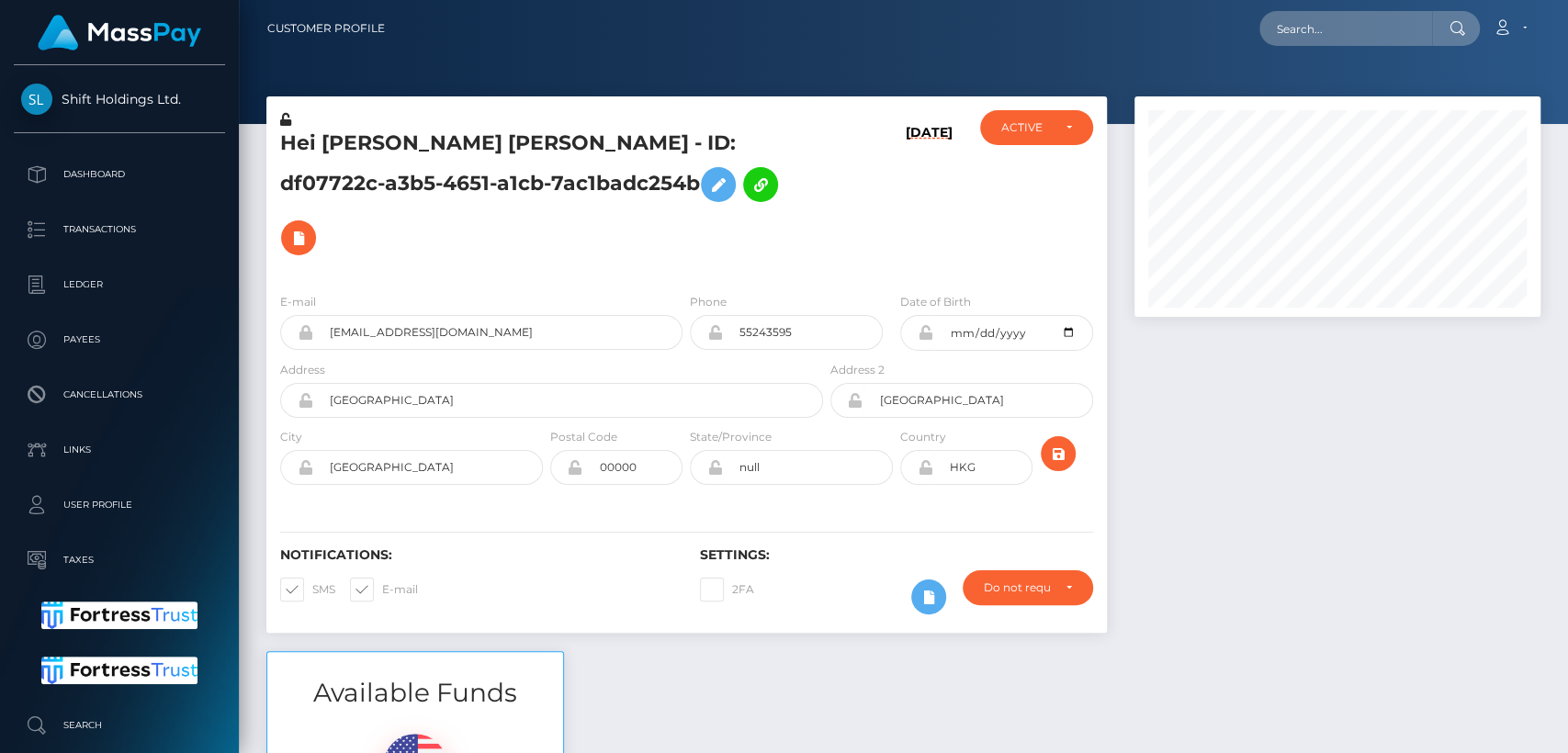
scroll to position [221, 406]
drag, startPoint x: 360, startPoint y: 148, endPoint x: 279, endPoint y: 152, distance: 81.1
click at [280, 152] on h5 "Hei [PERSON_NAME] [PERSON_NAME] - ID: df07722c-a3b5-4651-a1cb-7ac1badc254b" at bounding box center [546, 197] width 532 height 135
copy h5 "[PERSON_NAME]"
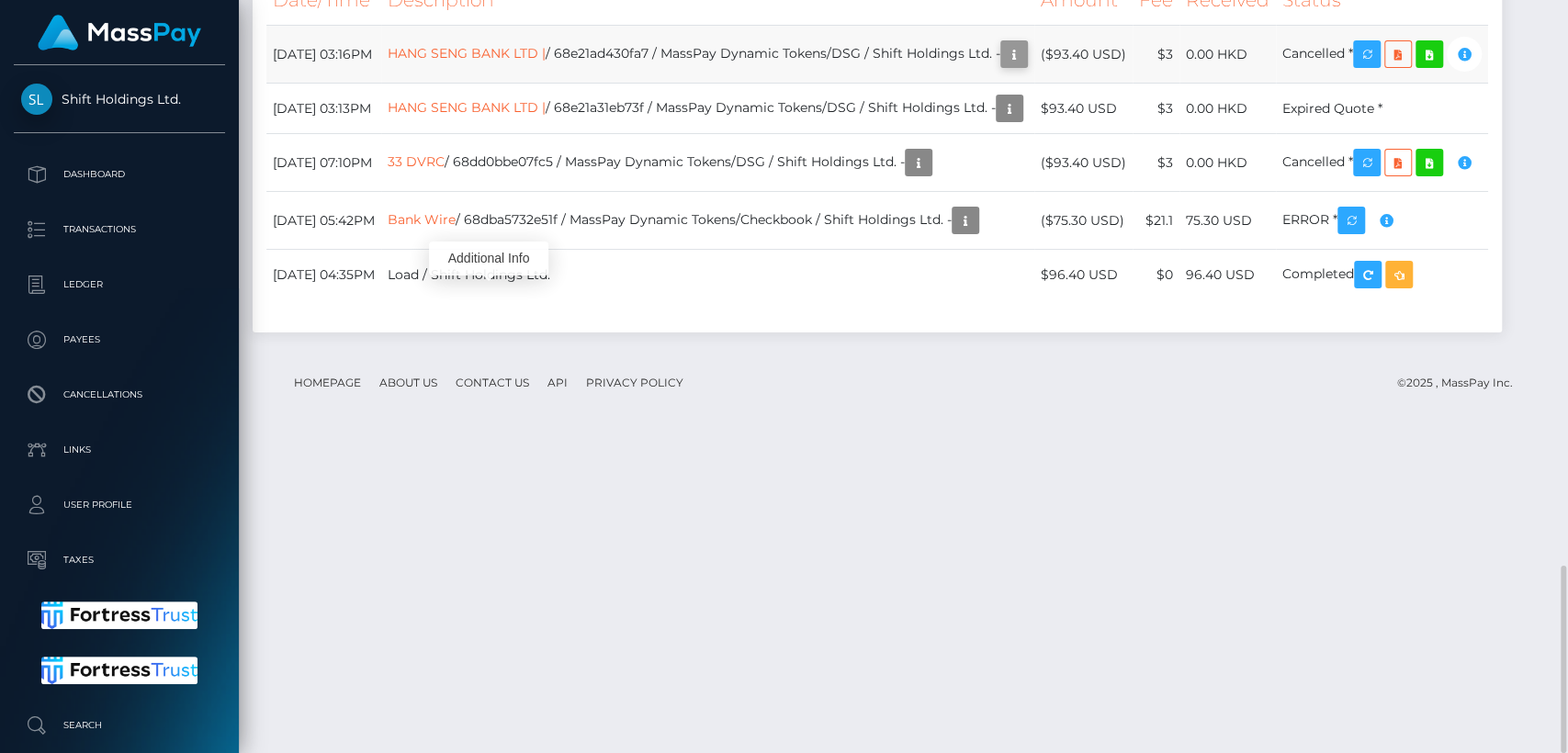
click at [1003, 66] on icon "button" at bounding box center [1013, 54] width 22 height 23
click at [489, 252] on div "Additional Info" at bounding box center [488, 258] width 119 height 34
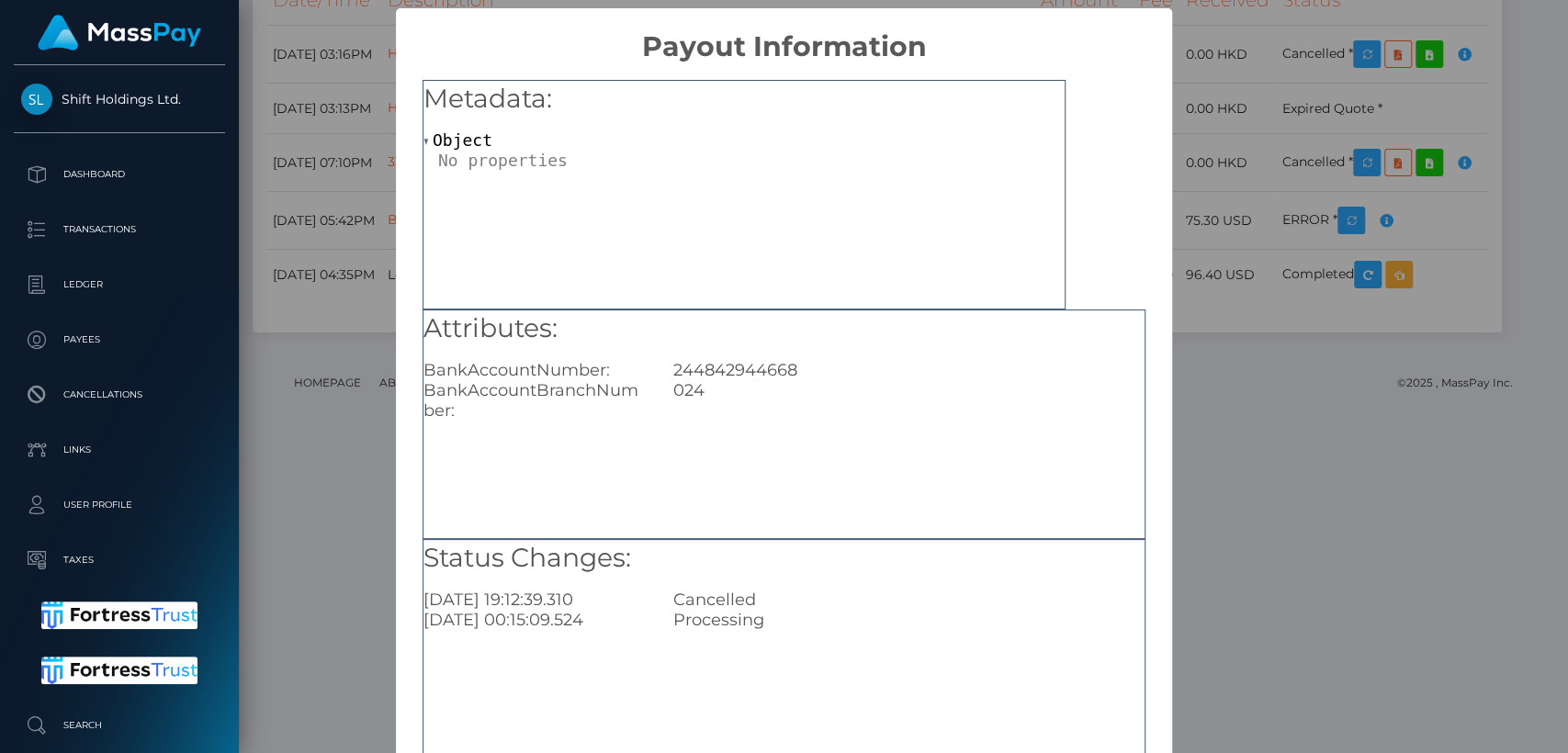
click at [667, 247] on div "Metadata: Object" at bounding box center [744, 194] width 643 height 230
click at [764, 367] on div "244842944668" at bounding box center [908, 370] width 499 height 21
copy div "244842944668"
click at [389, 123] on div "× Payout Information Metadata: Object Attributes: BankAccountNumber: 2448429446…" at bounding box center [784, 376] width 1568 height 753
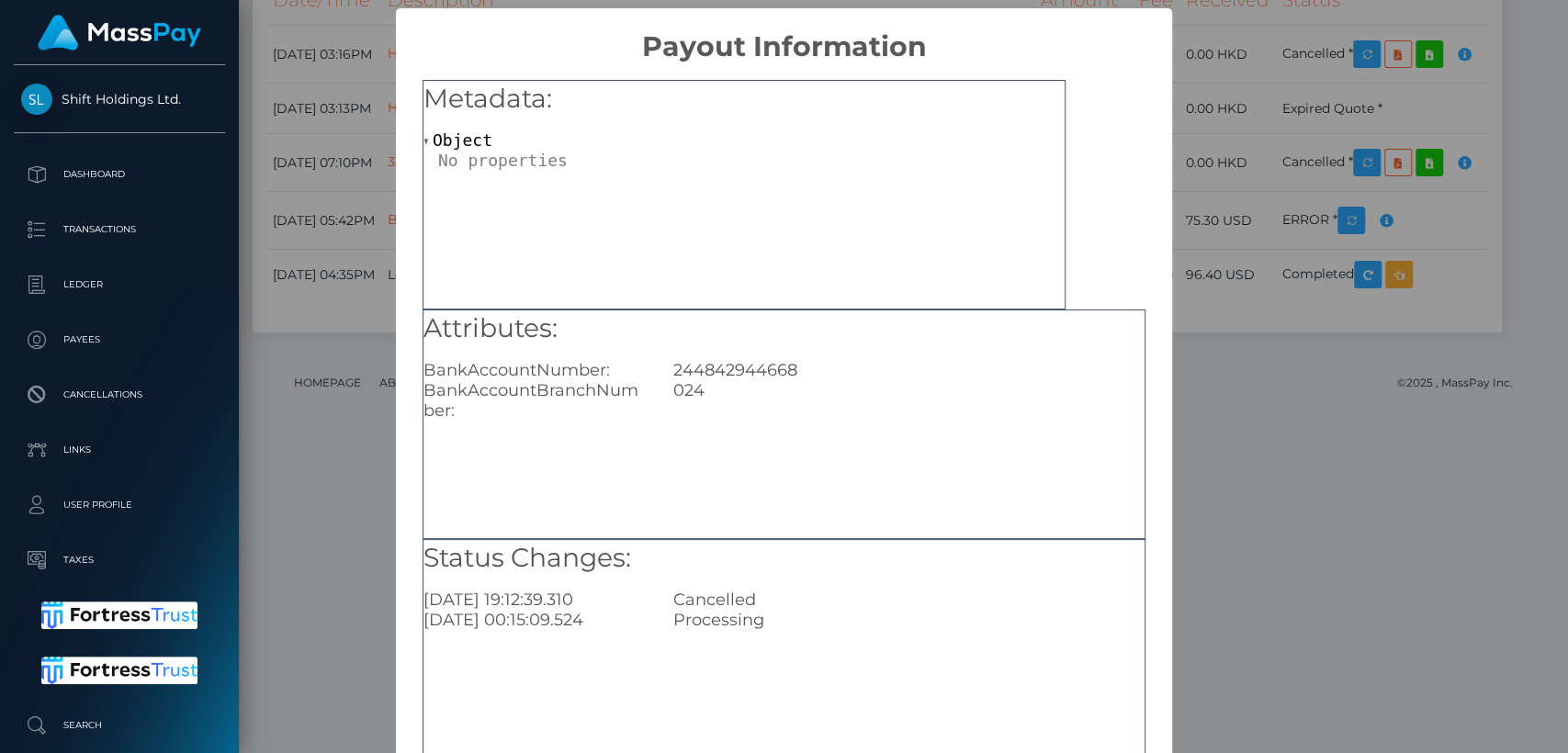
click at [377, 80] on div "× Payout Information Metadata: Object Attributes: BankAccountNumber: 2448429446…" at bounding box center [784, 376] width 1568 height 753
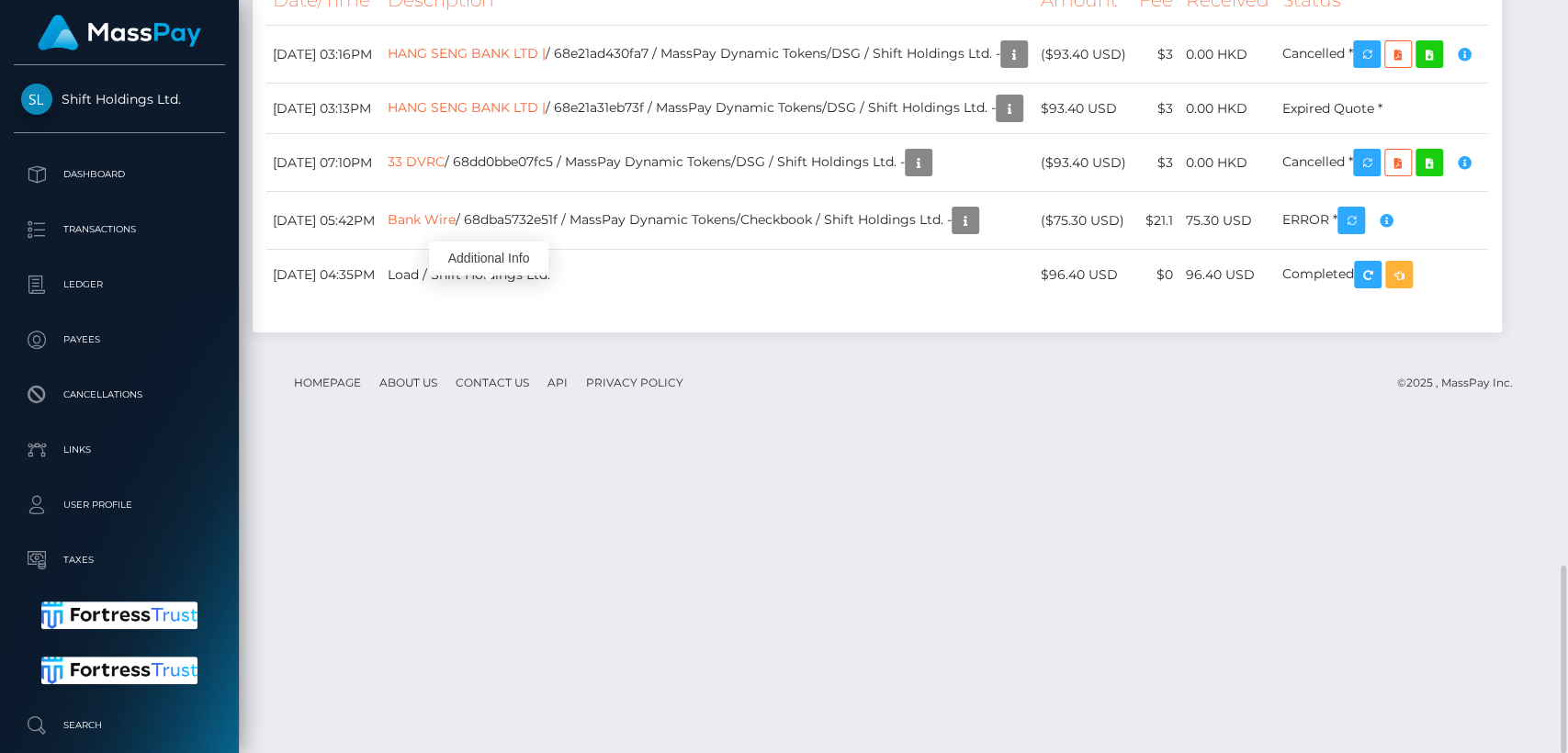
click at [246, 351] on div "Transactions History * Transactions date/time are shown in payee's local timezo…" at bounding box center [877, 114] width 1277 height 475
